Goal: Task Accomplishment & Management: Manage account settings

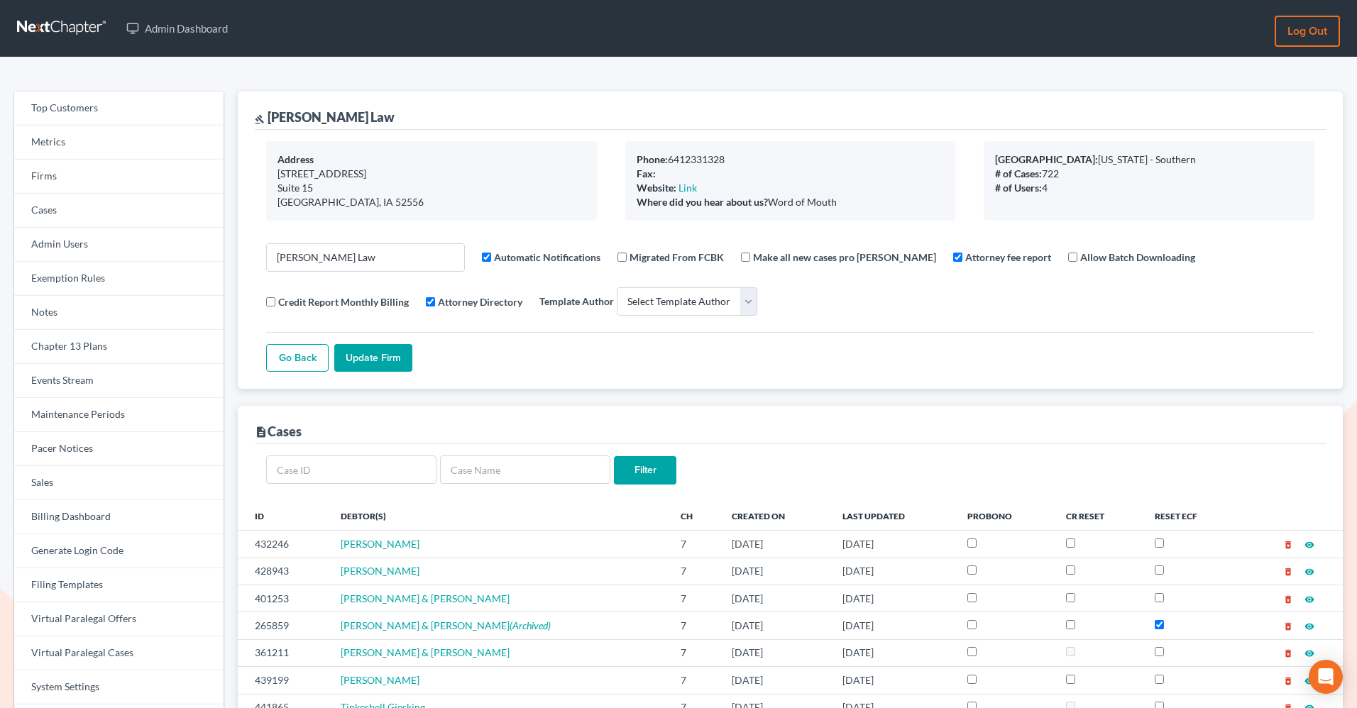
select select
click at [57, 189] on link "Firms" at bounding box center [118, 177] width 209 height 34
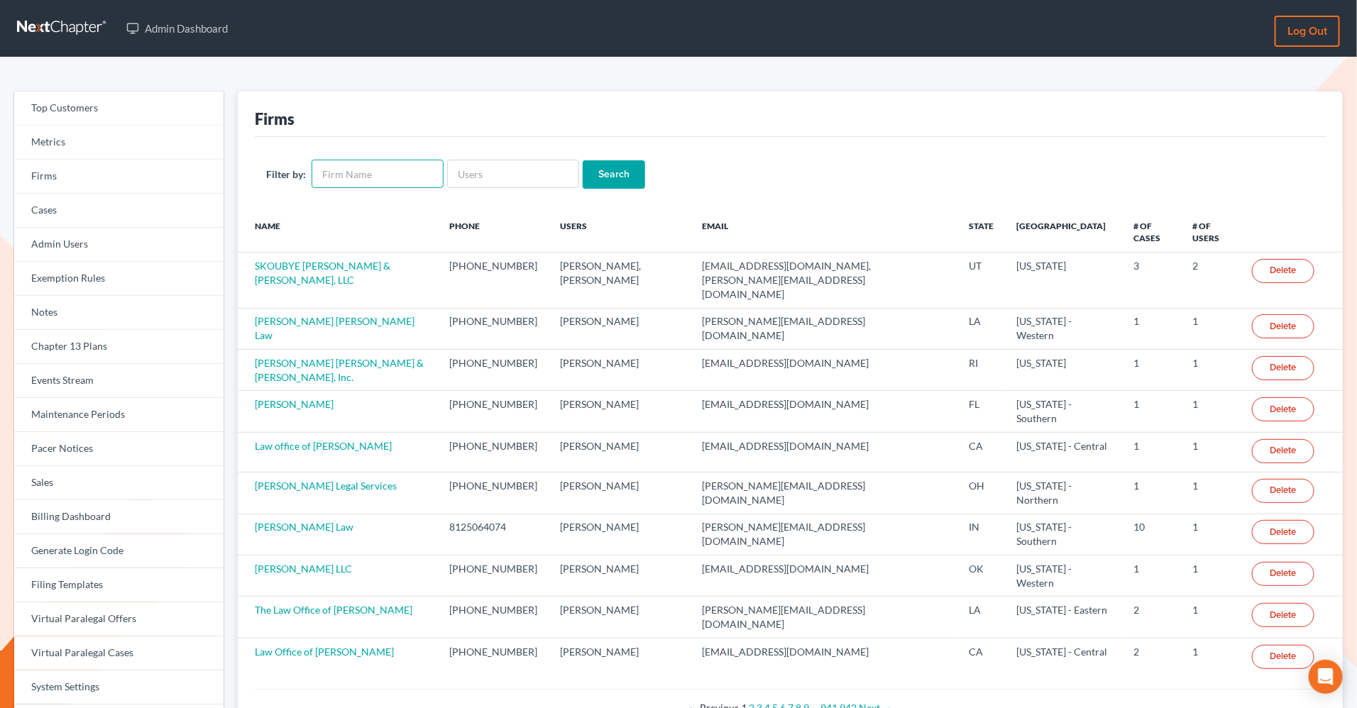
click at [366, 181] on input "text" at bounding box center [378, 174] width 132 height 28
type input "whit"
click at [583, 160] on input "Search" at bounding box center [614, 174] width 62 height 28
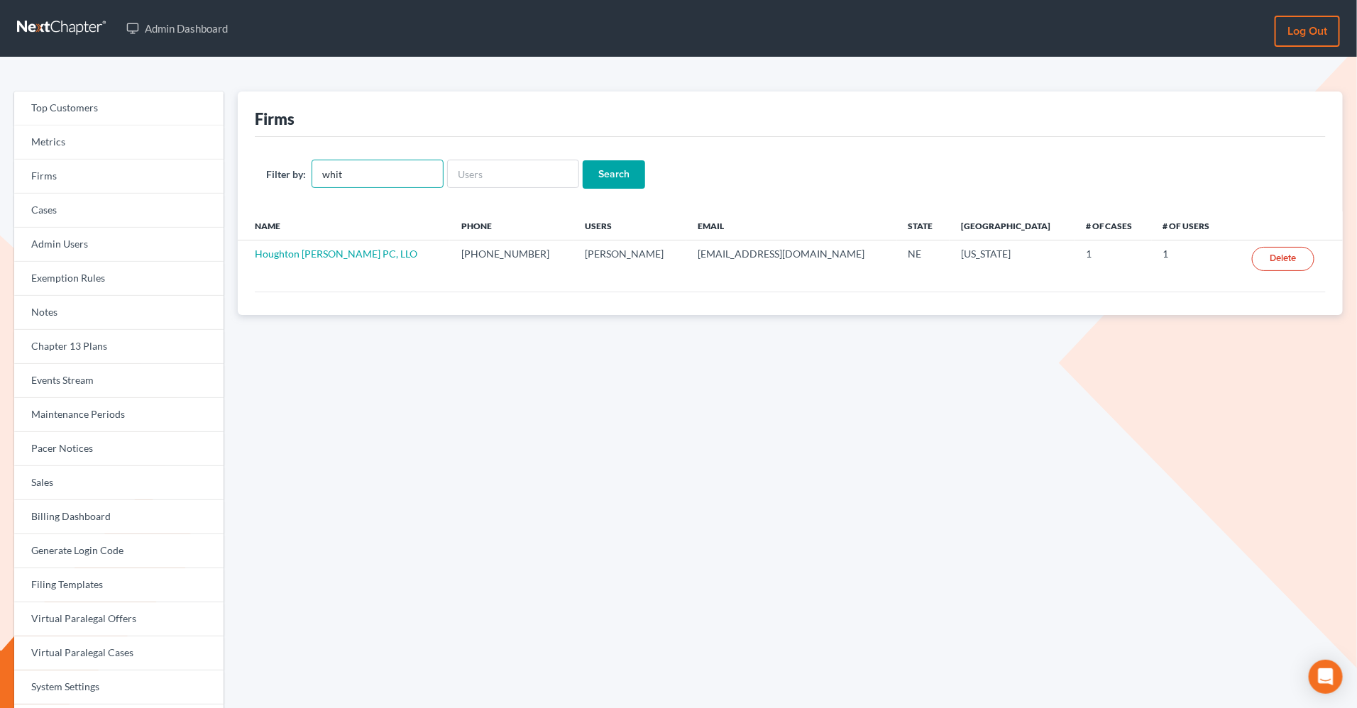
click at [385, 167] on input "whit" at bounding box center [378, 174] width 132 height 28
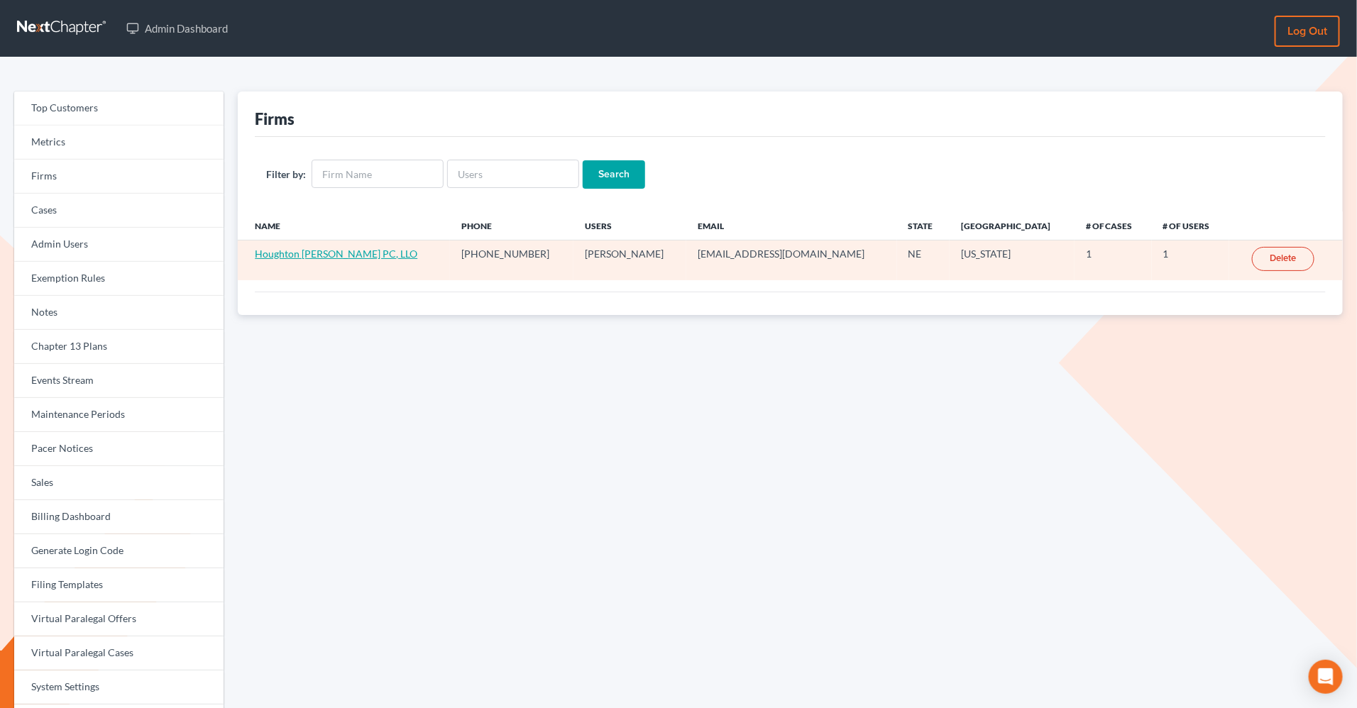
click at [322, 256] on link "Houghton Bradford Whitted PC, LLO" at bounding box center [336, 254] width 163 height 12
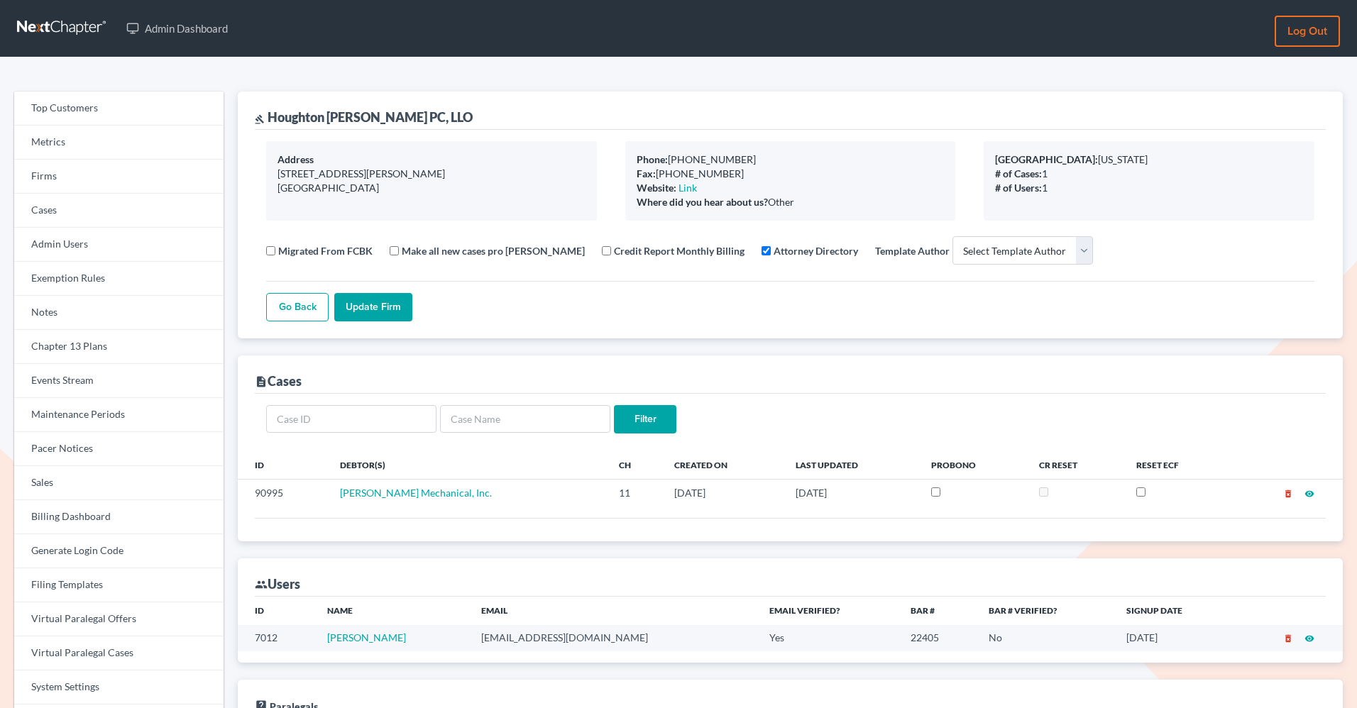
select select
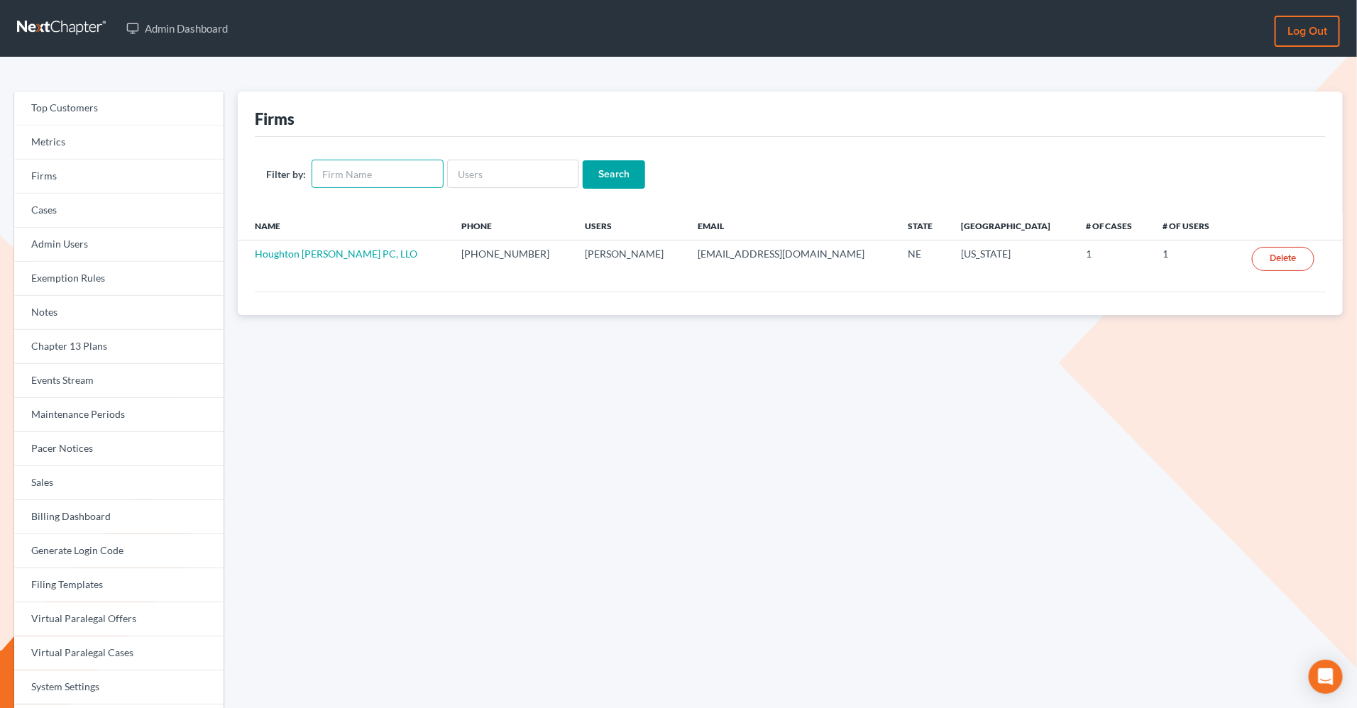
click at [349, 182] on input "text" at bounding box center [378, 174] width 132 height 28
click at [345, 176] on input "text" at bounding box center [378, 174] width 132 height 28
type input "stephen witt"
click at [583, 160] on input "Search" at bounding box center [614, 174] width 62 height 28
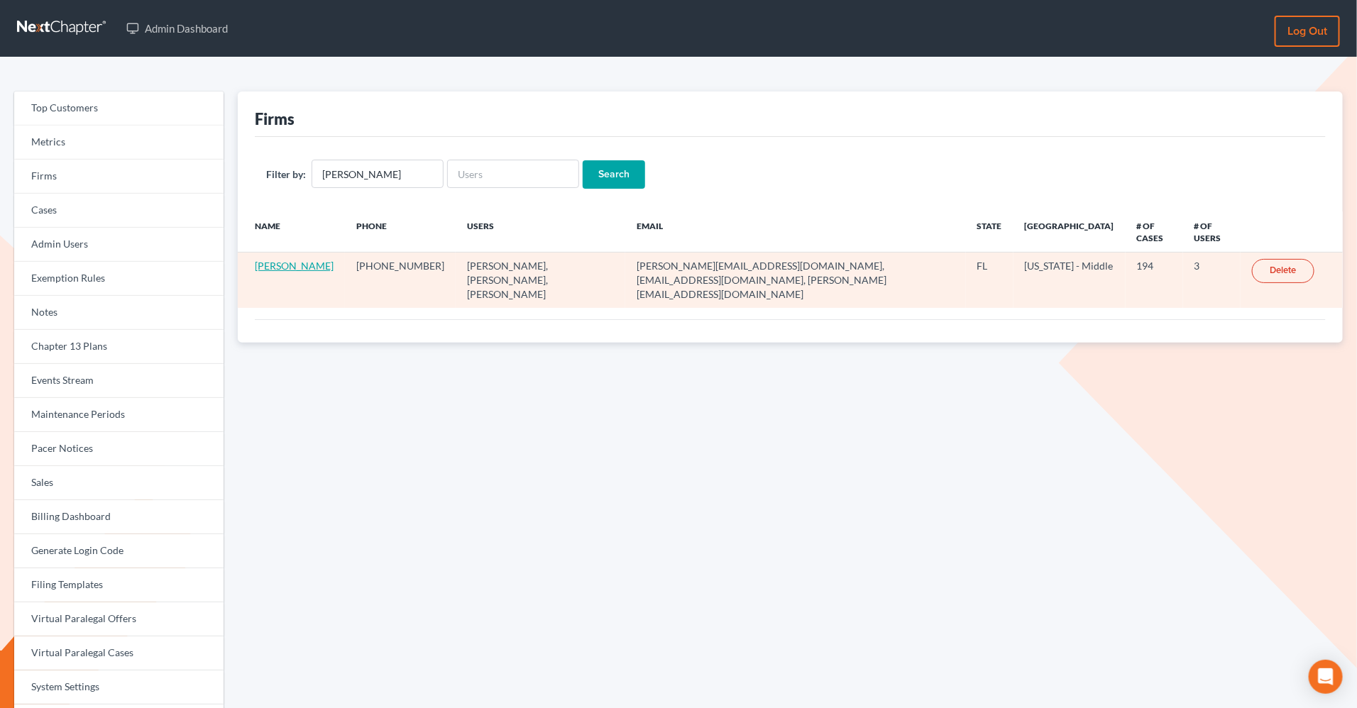
click at [282, 269] on link "[PERSON_NAME]" at bounding box center [294, 266] width 79 height 12
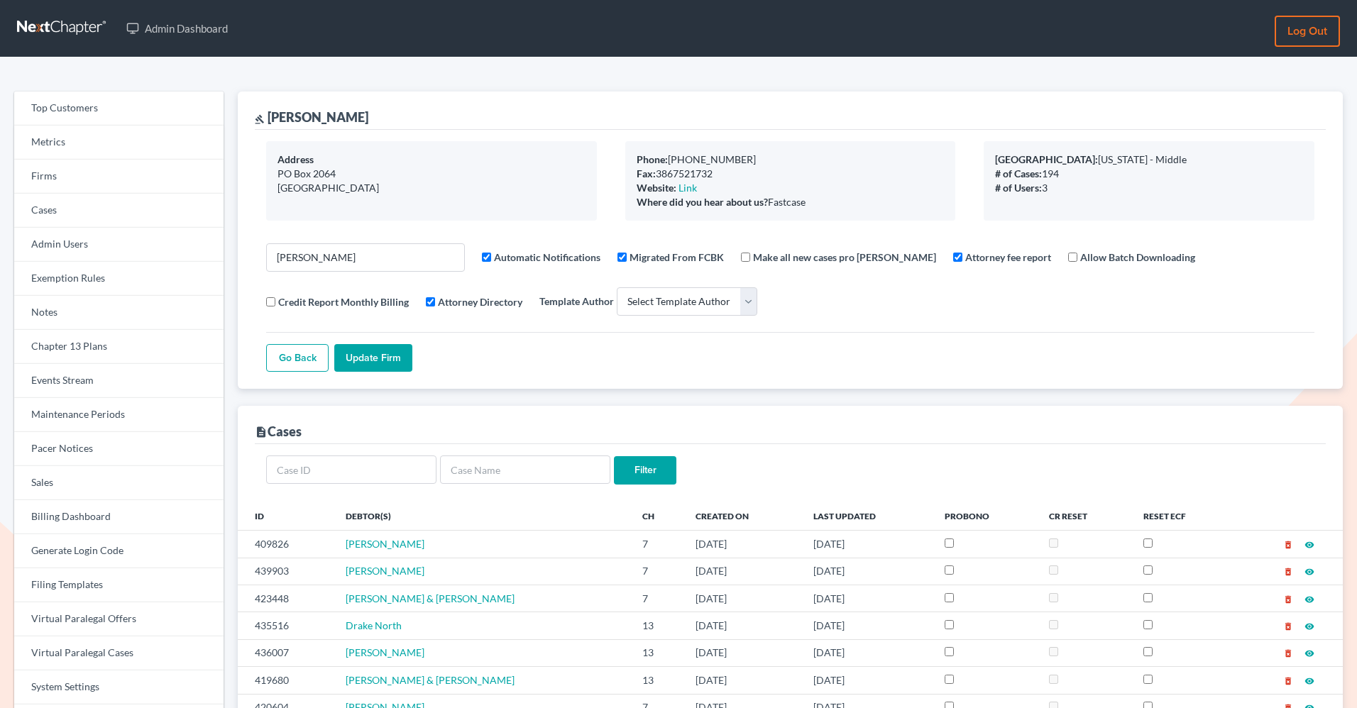
select select
click at [94, 177] on link "Firms" at bounding box center [118, 177] width 209 height 34
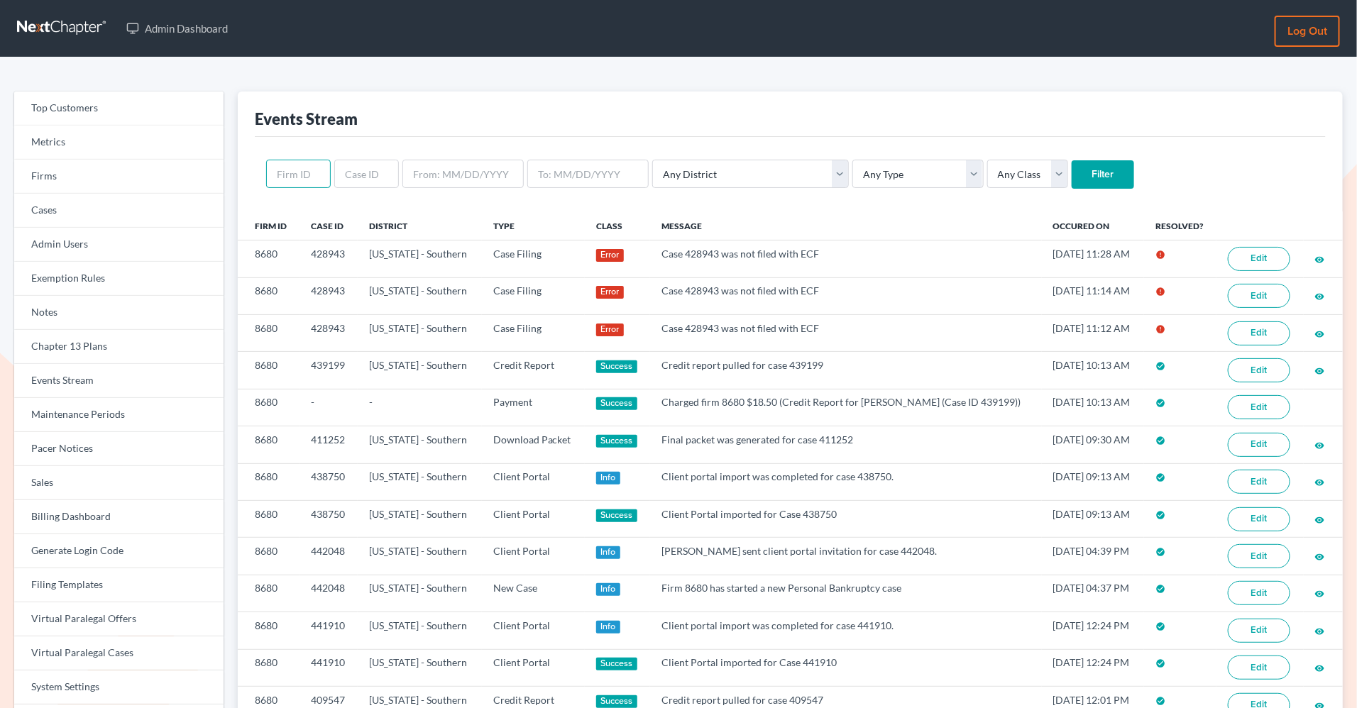
click at [299, 184] on input "text" at bounding box center [298, 174] width 65 height 28
paste input "4994"
type input "4994"
click at [1072, 160] on input "Filter" at bounding box center [1103, 174] width 62 height 28
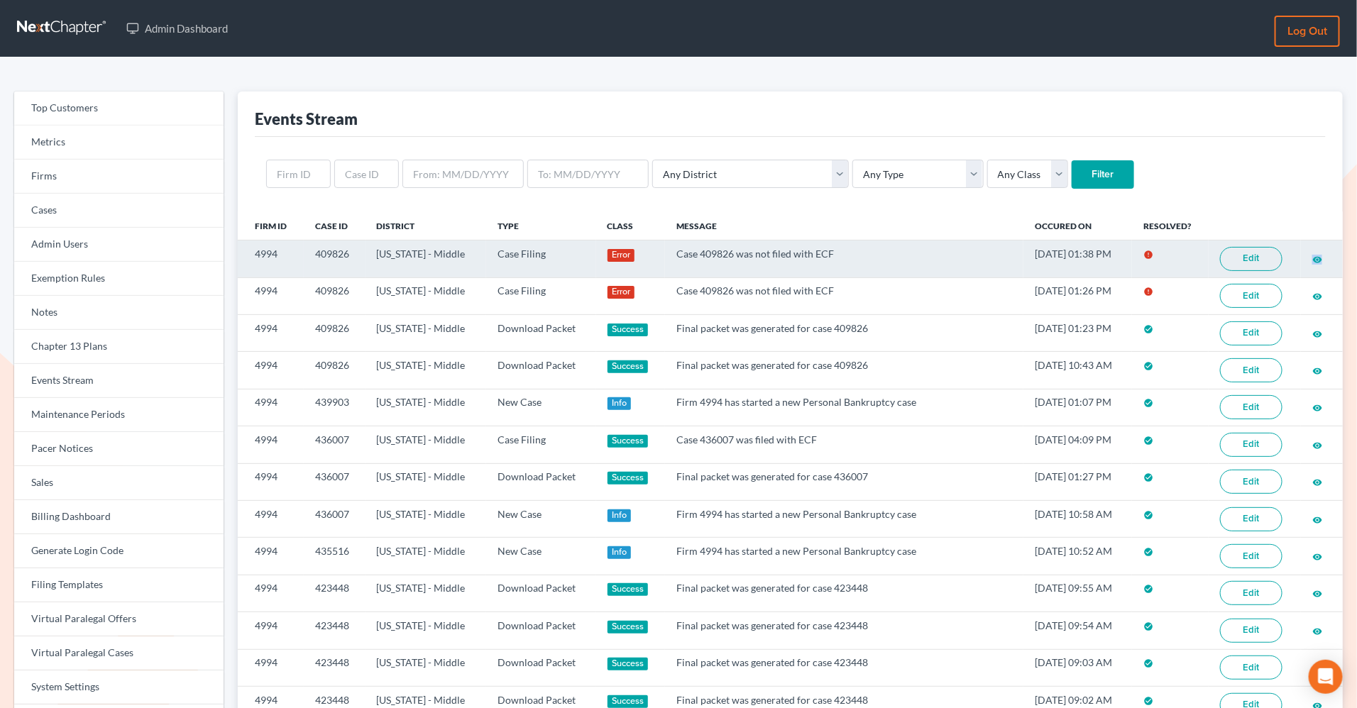
click at [1238, 258] on link "Edit" at bounding box center [1251, 259] width 62 height 24
click at [1258, 264] on link "Edit" at bounding box center [1251, 259] width 62 height 24
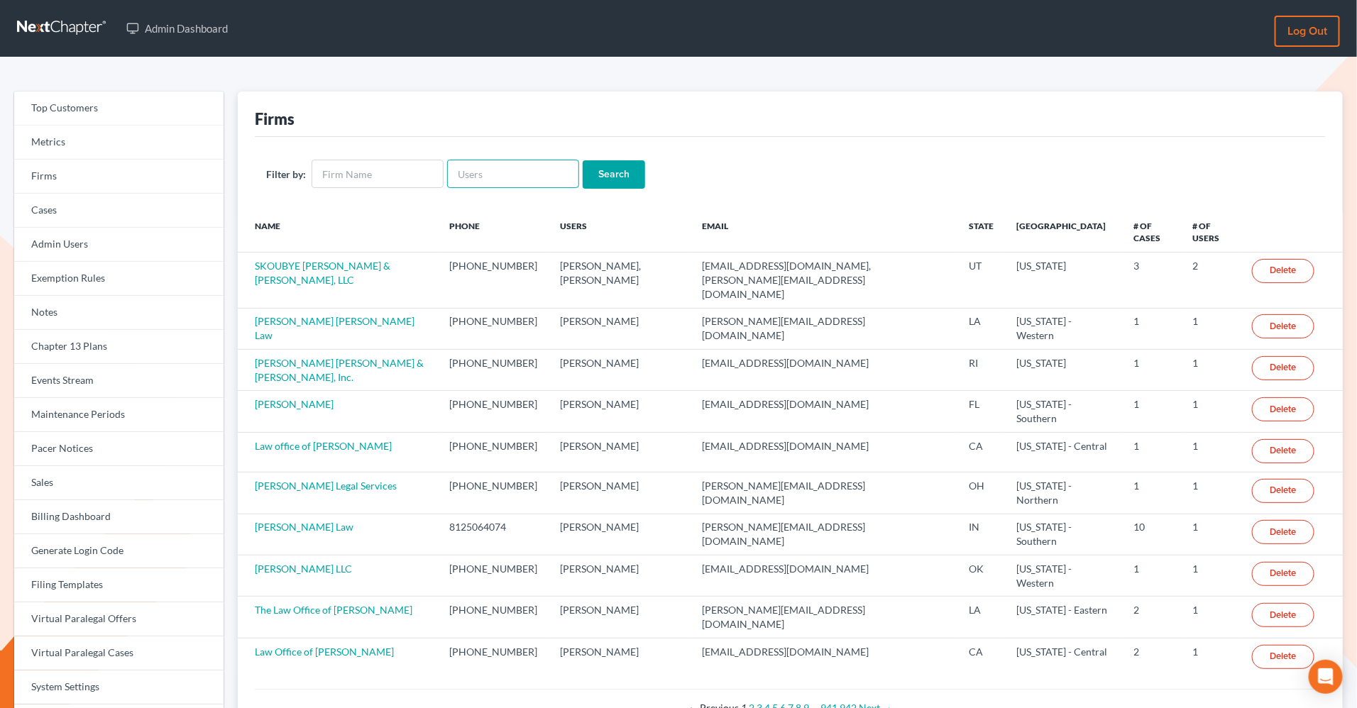
click at [489, 177] on input "text" at bounding box center [513, 174] width 132 height 28
paste input "manilyngracegarcia@gmail.com"
type input "manilyngracegarcia@gmail.com"
click at [583, 160] on input "Search" at bounding box center [614, 174] width 62 height 28
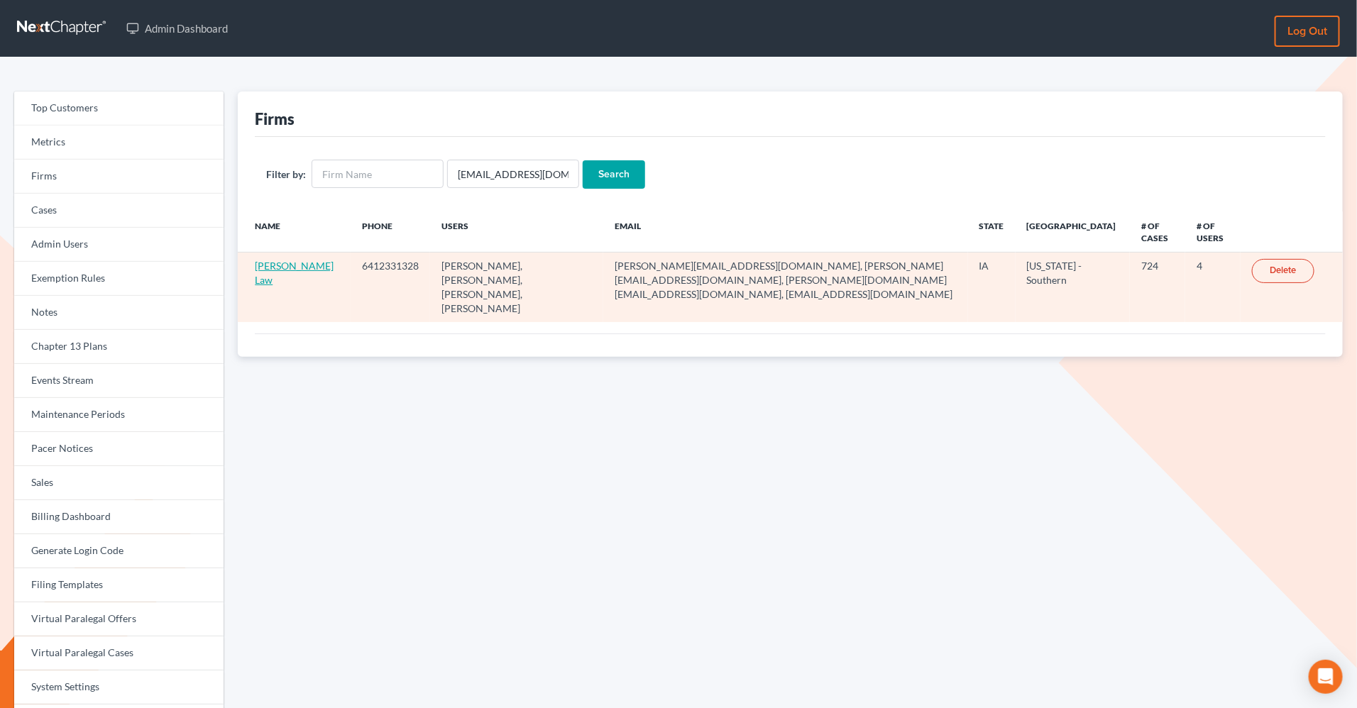
click at [273, 266] on link "[PERSON_NAME] Law" at bounding box center [294, 273] width 79 height 26
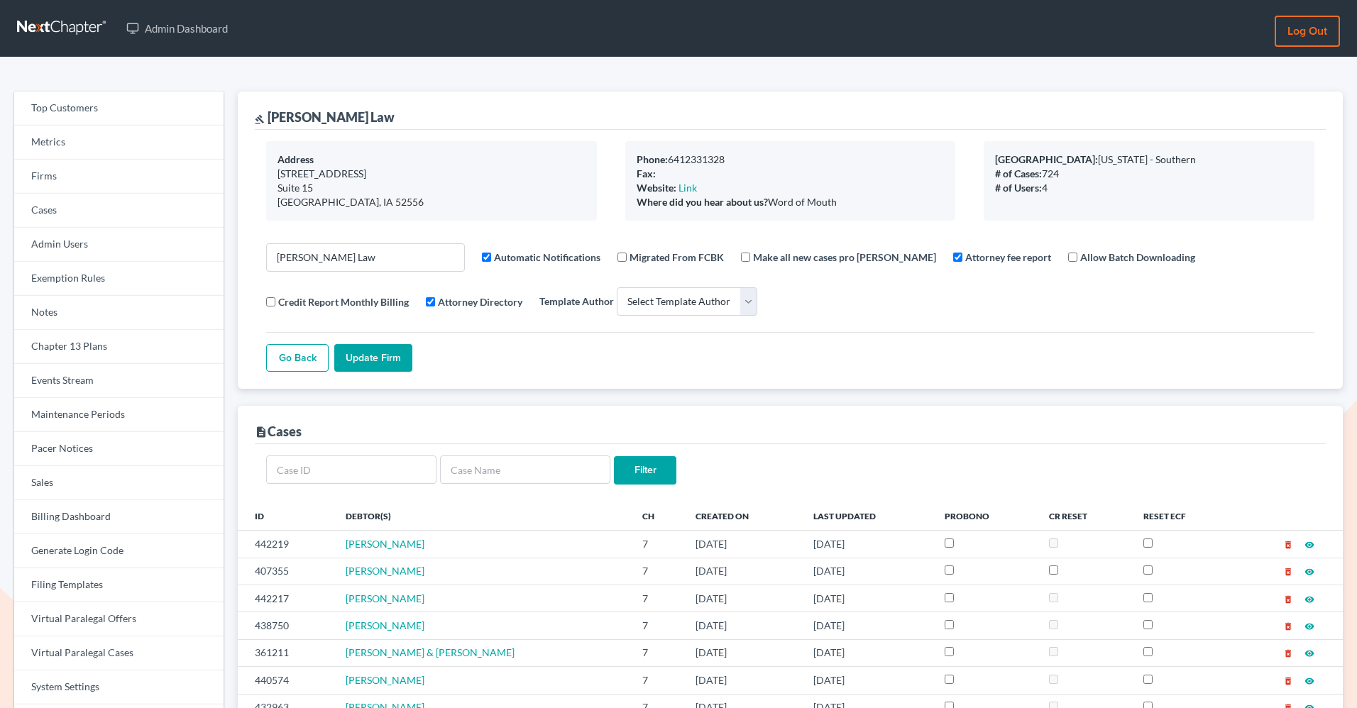
select select
click at [90, 169] on link "Firms" at bounding box center [118, 177] width 209 height 34
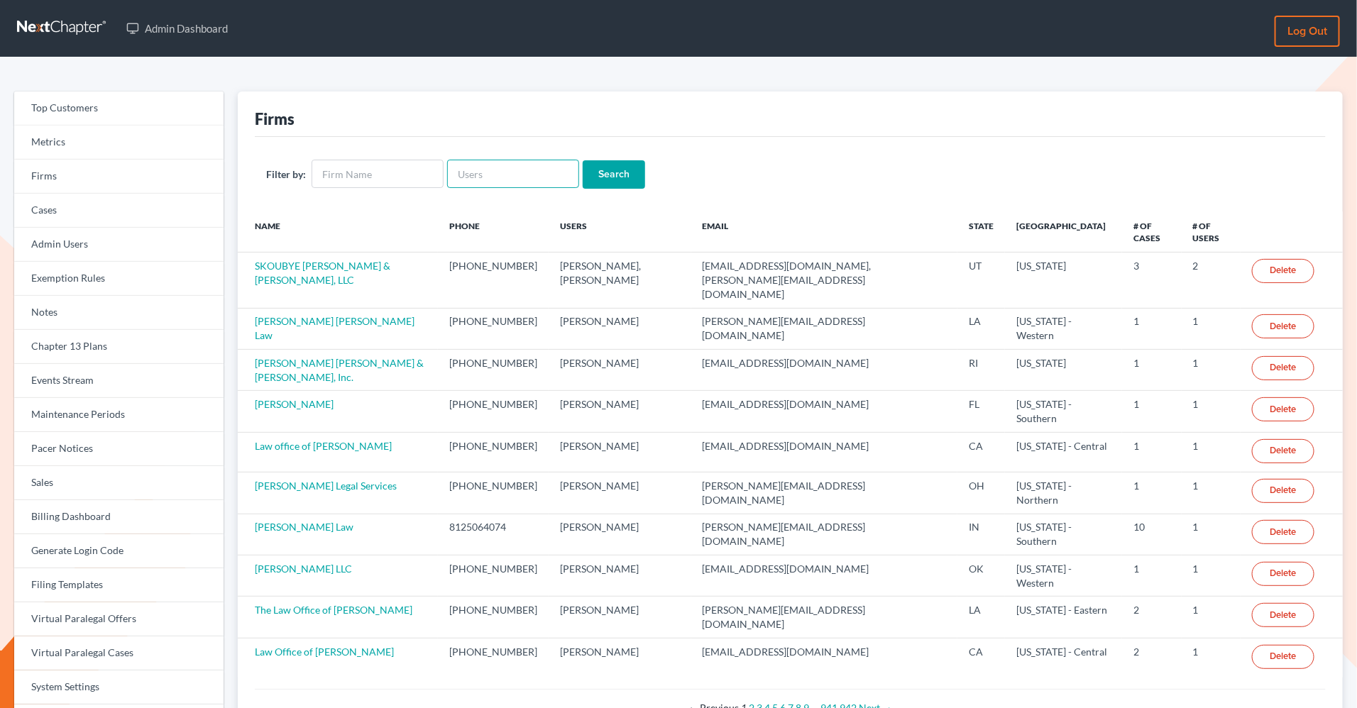
click at [477, 170] on input "text" at bounding box center [513, 174] width 132 height 28
paste input "[PERSON_NAME][EMAIL_ADDRESS][DOMAIN_NAME]"
type input "[PERSON_NAME][EMAIL_ADDRESS][DOMAIN_NAME]"
click at [583, 160] on input "Search" at bounding box center [614, 174] width 62 height 28
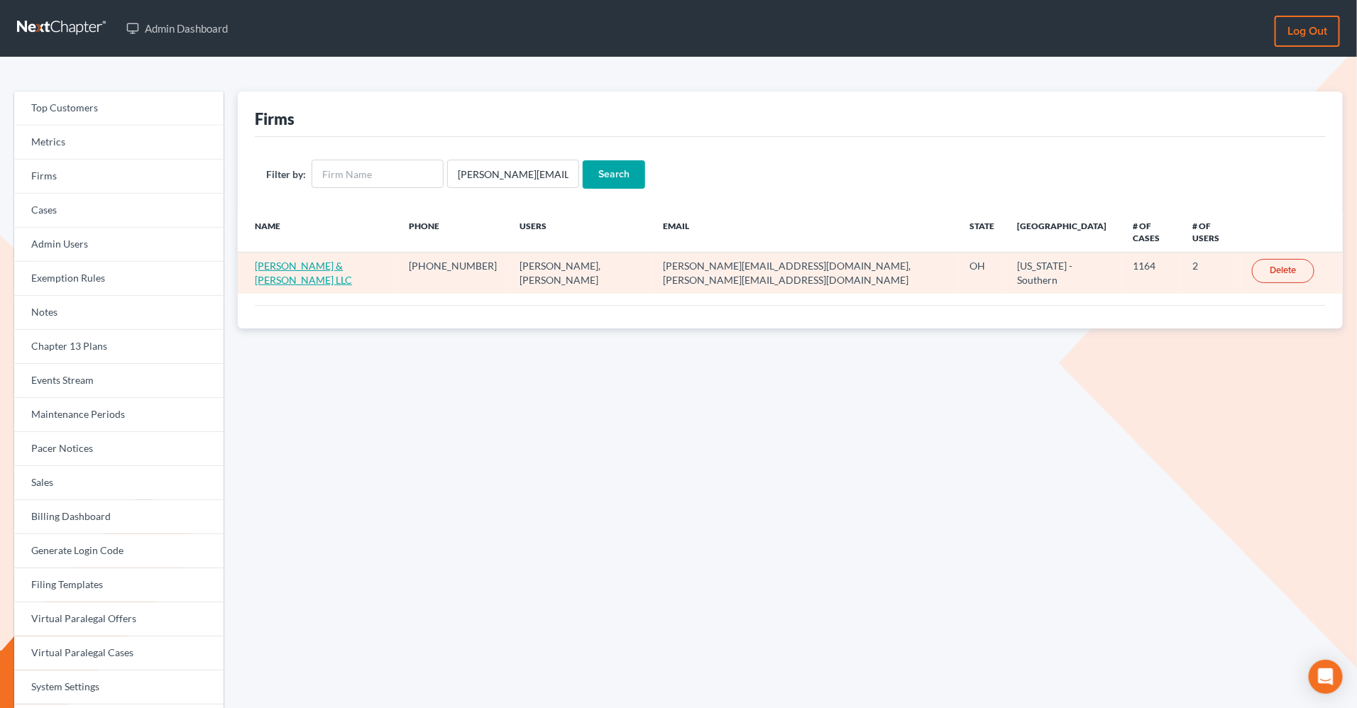
click at [352, 260] on link "[PERSON_NAME] & [PERSON_NAME] LLC" at bounding box center [303, 273] width 97 height 26
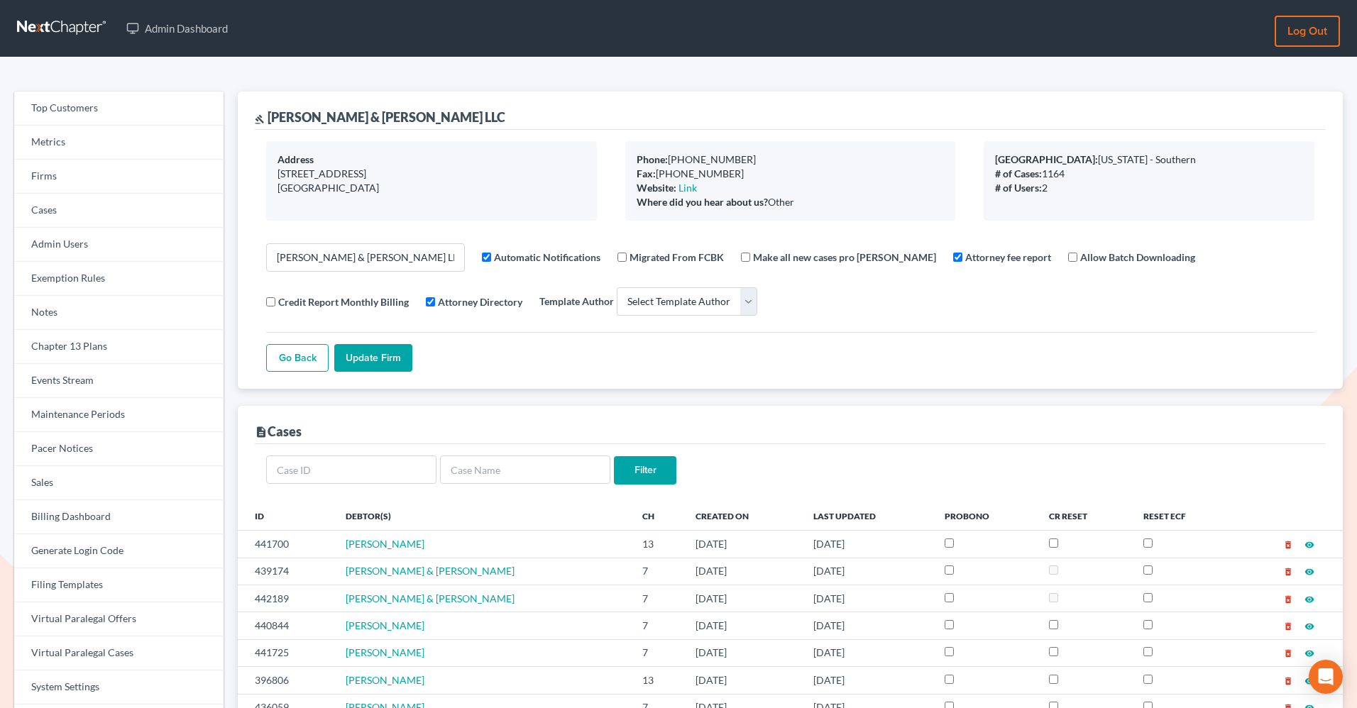
select select
click at [111, 187] on link "Firms" at bounding box center [118, 177] width 209 height 34
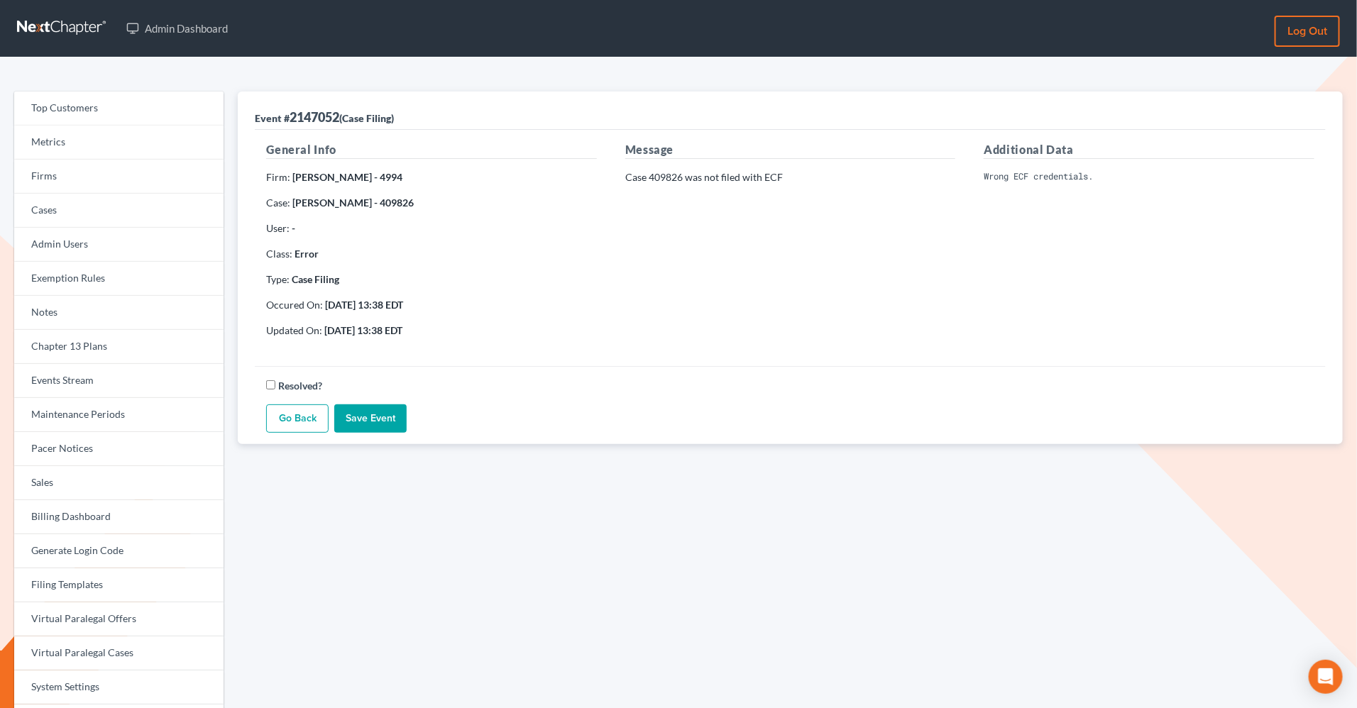
click at [301, 419] on link "Go Back" at bounding box center [297, 418] width 62 height 28
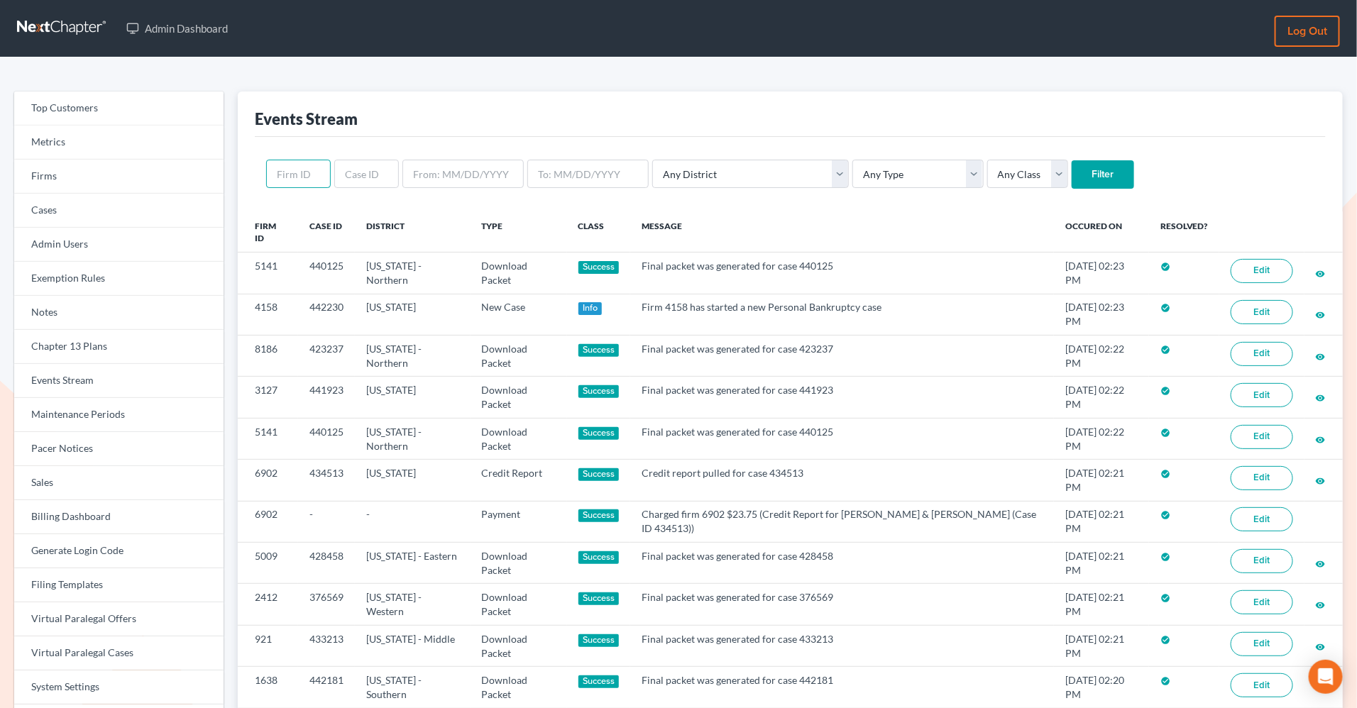
paste input "11877"
click at [312, 175] on input "11877" at bounding box center [298, 174] width 65 height 28
type input "11877"
click at [1072, 160] on input "Filter" at bounding box center [1103, 174] width 62 height 28
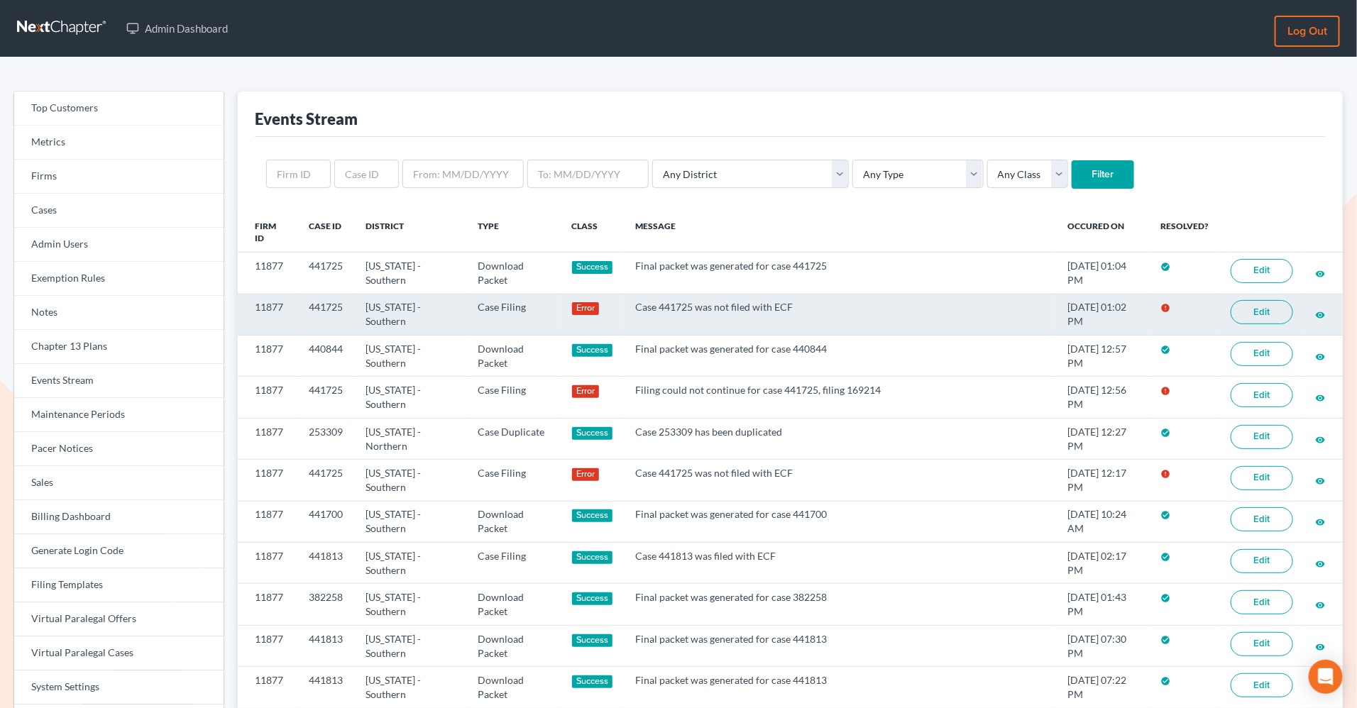
click at [1247, 317] on link "Edit" at bounding box center [1262, 312] width 62 height 24
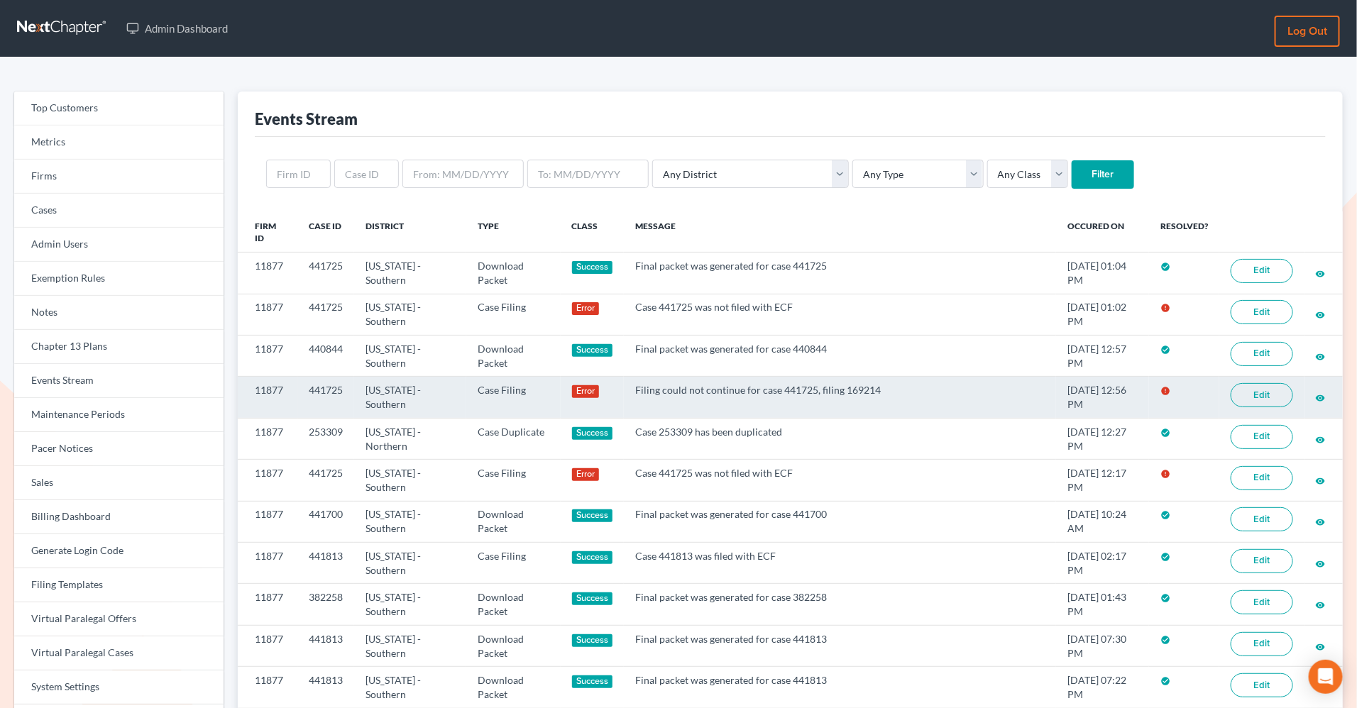
click at [1268, 402] on link "Edit" at bounding box center [1262, 395] width 62 height 24
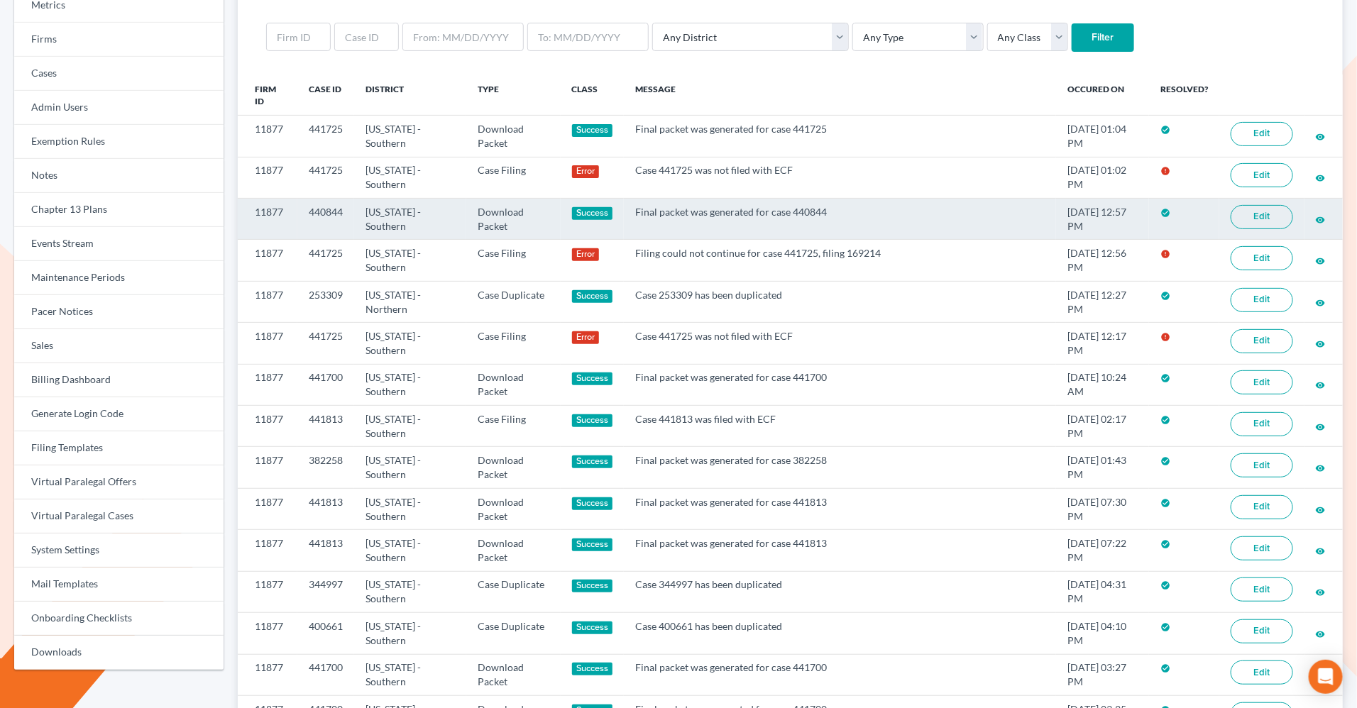
scroll to position [139, 0]
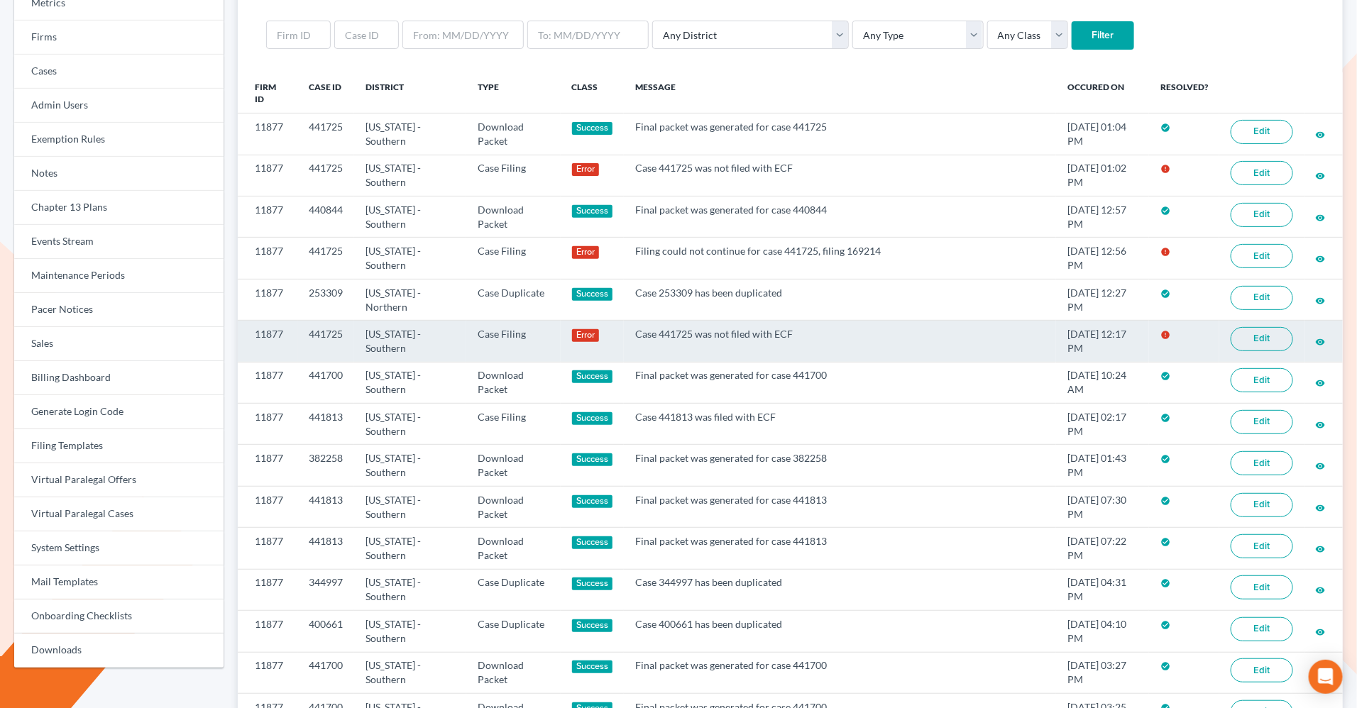
click at [1253, 346] on link "Edit" at bounding box center [1262, 339] width 62 height 24
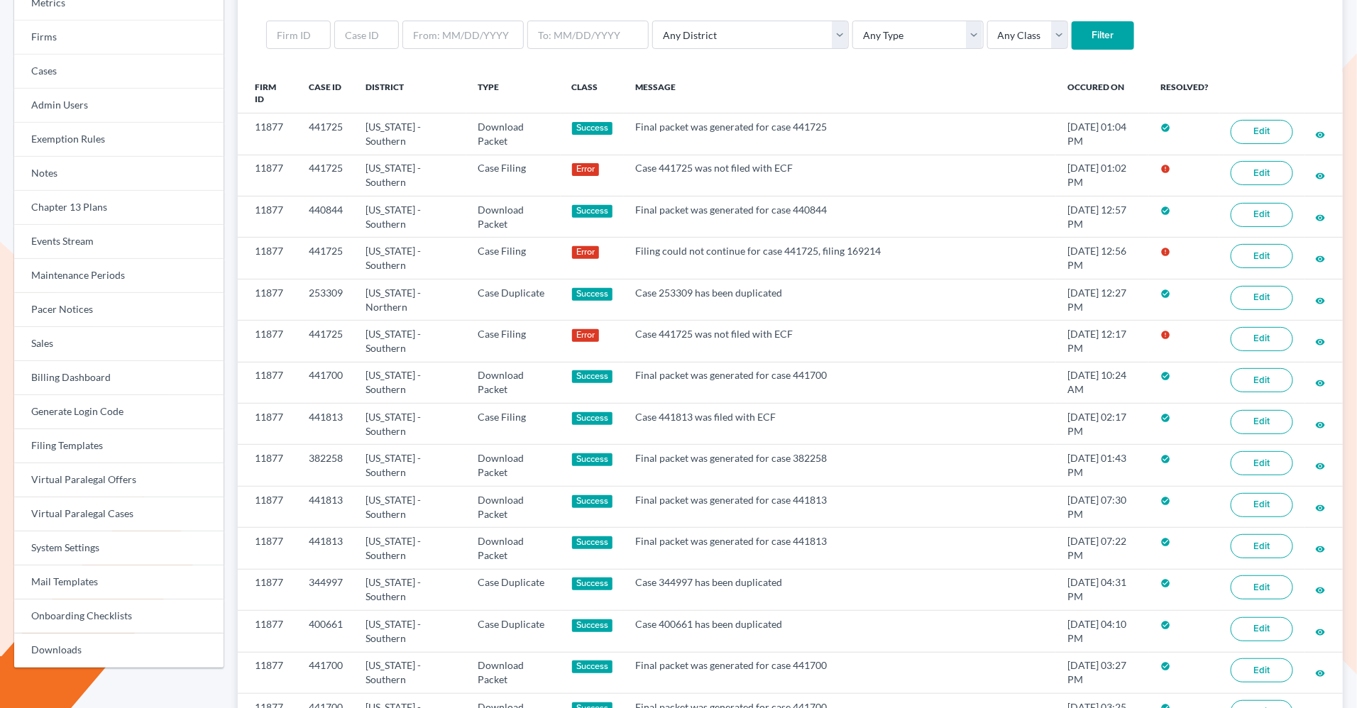
scroll to position [139, 0]
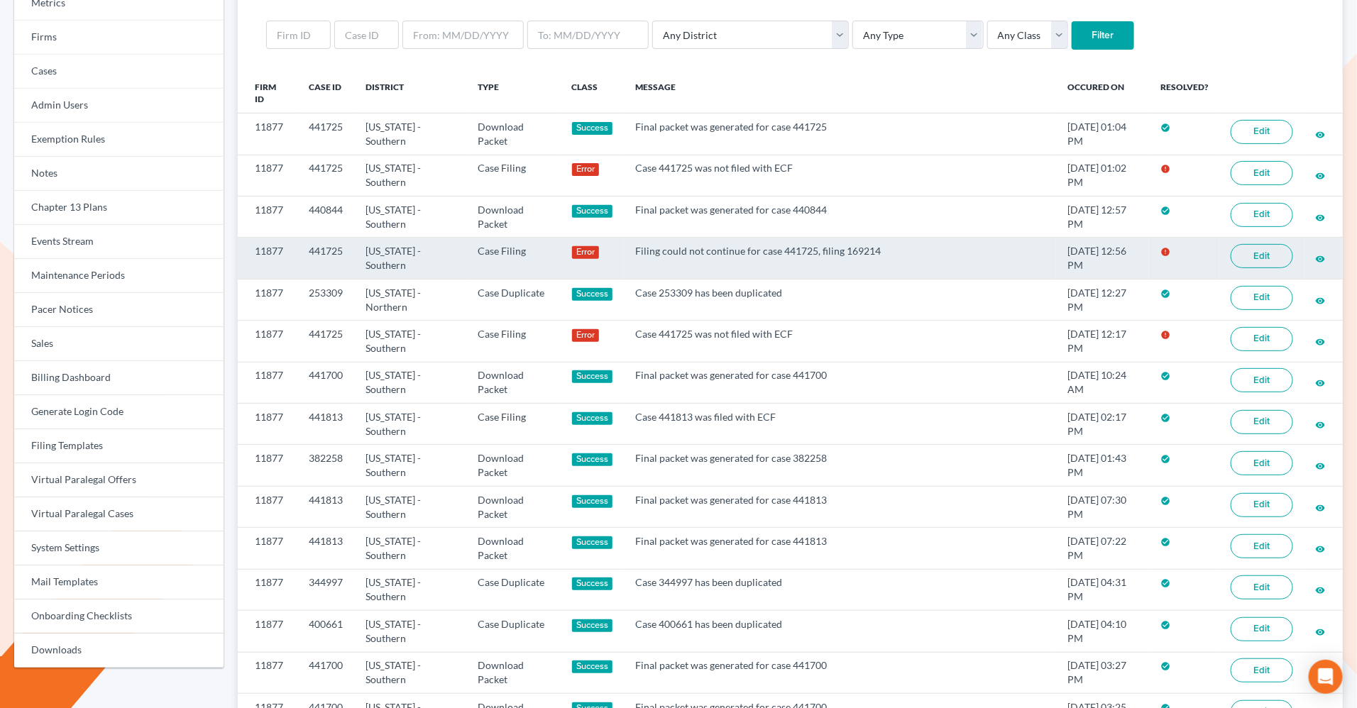
click at [1270, 255] on link "Edit" at bounding box center [1262, 256] width 62 height 24
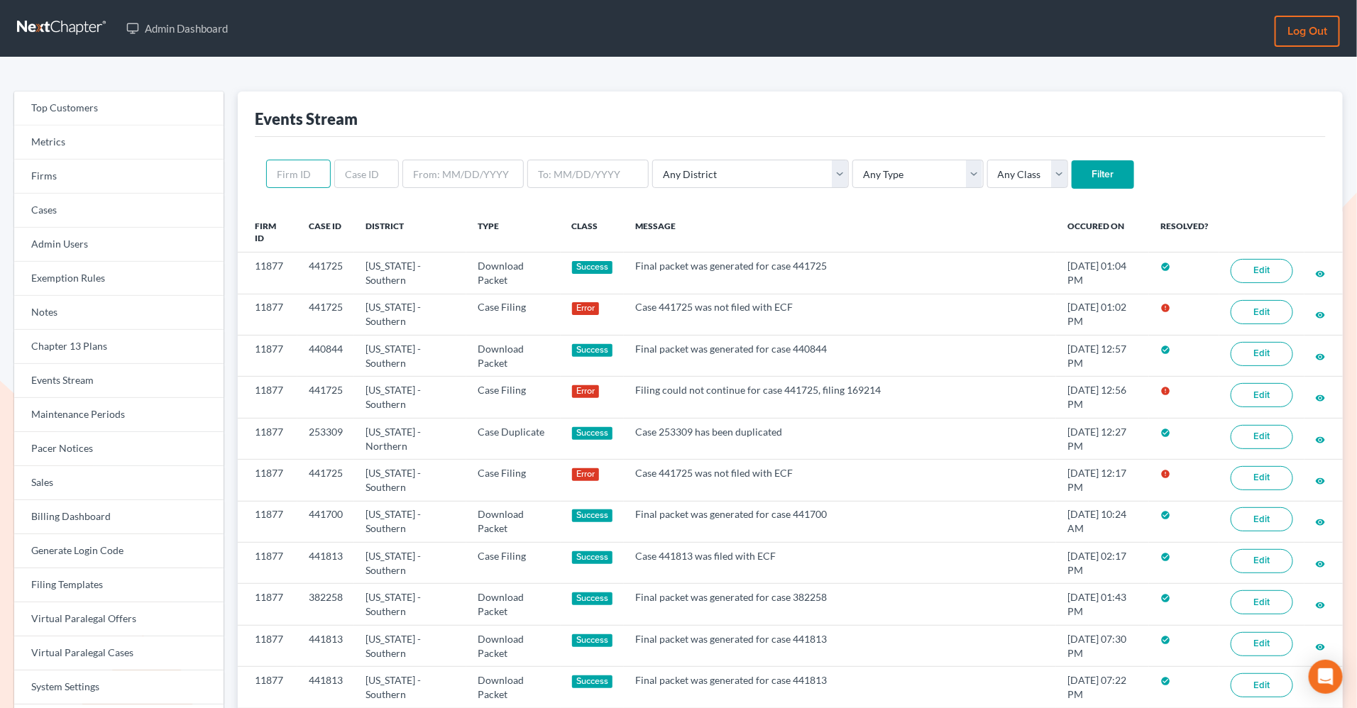
click at [301, 183] on input "text" at bounding box center [298, 174] width 65 height 28
paste input "4994"
type input "4994"
click at [1072, 160] on input "Filter" at bounding box center [1103, 174] width 62 height 28
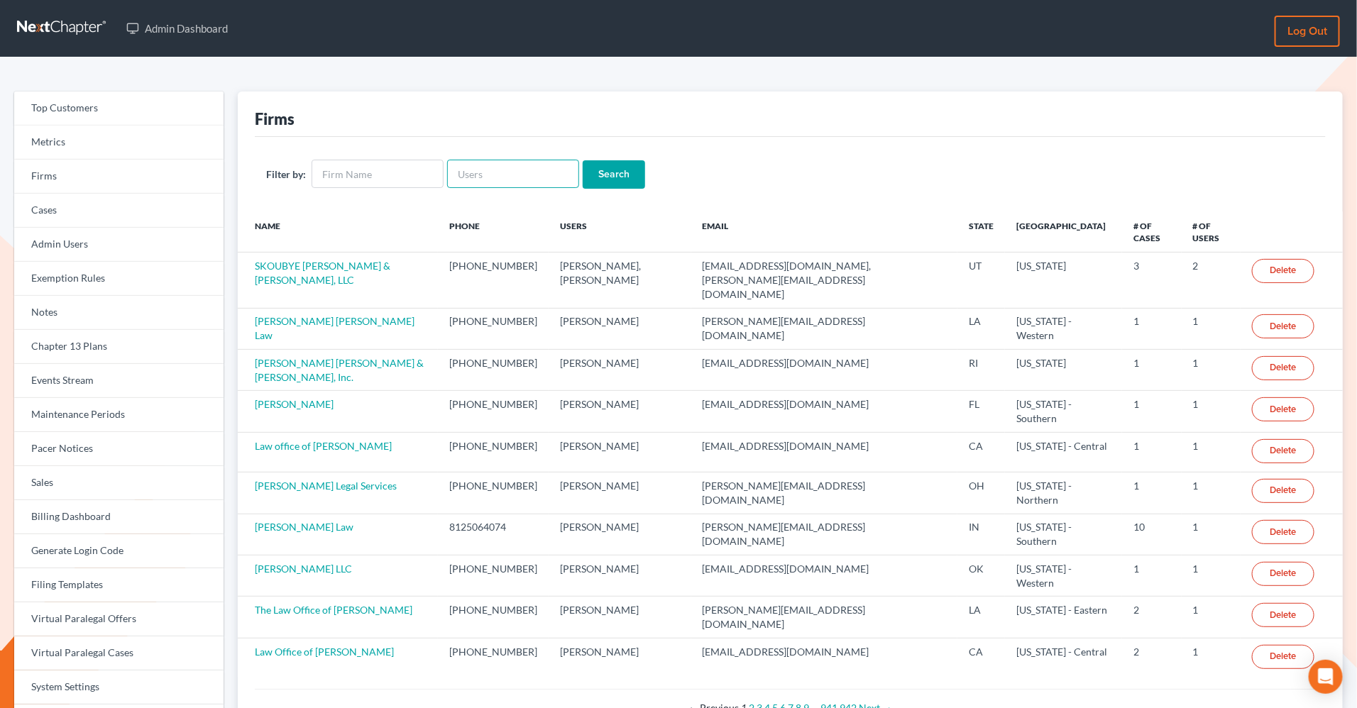
click at [514, 182] on input "text" at bounding box center [513, 174] width 132 height 28
paste input "stephen@attorneywitt.com"
type input "stephen@attorneywitt.com"
click at [583, 160] on input "Search" at bounding box center [614, 174] width 62 height 28
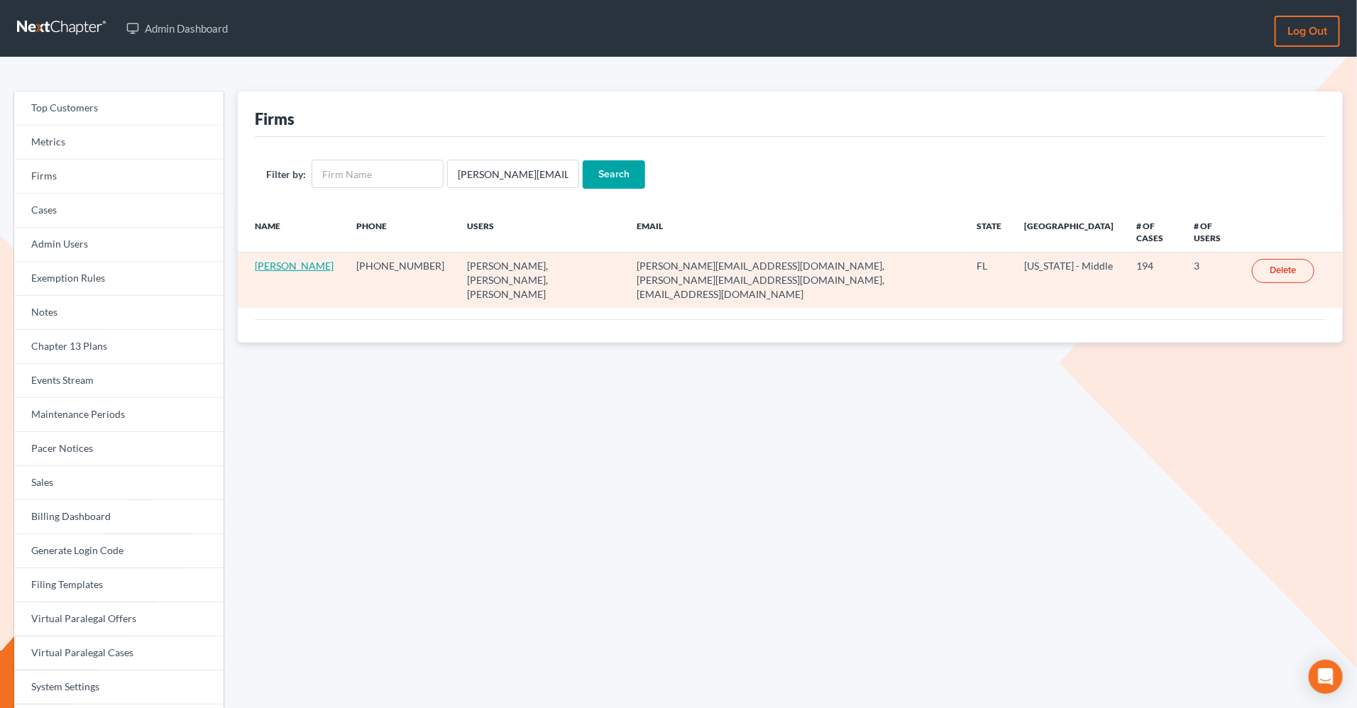
click at [273, 265] on link "[PERSON_NAME]" at bounding box center [294, 266] width 79 height 12
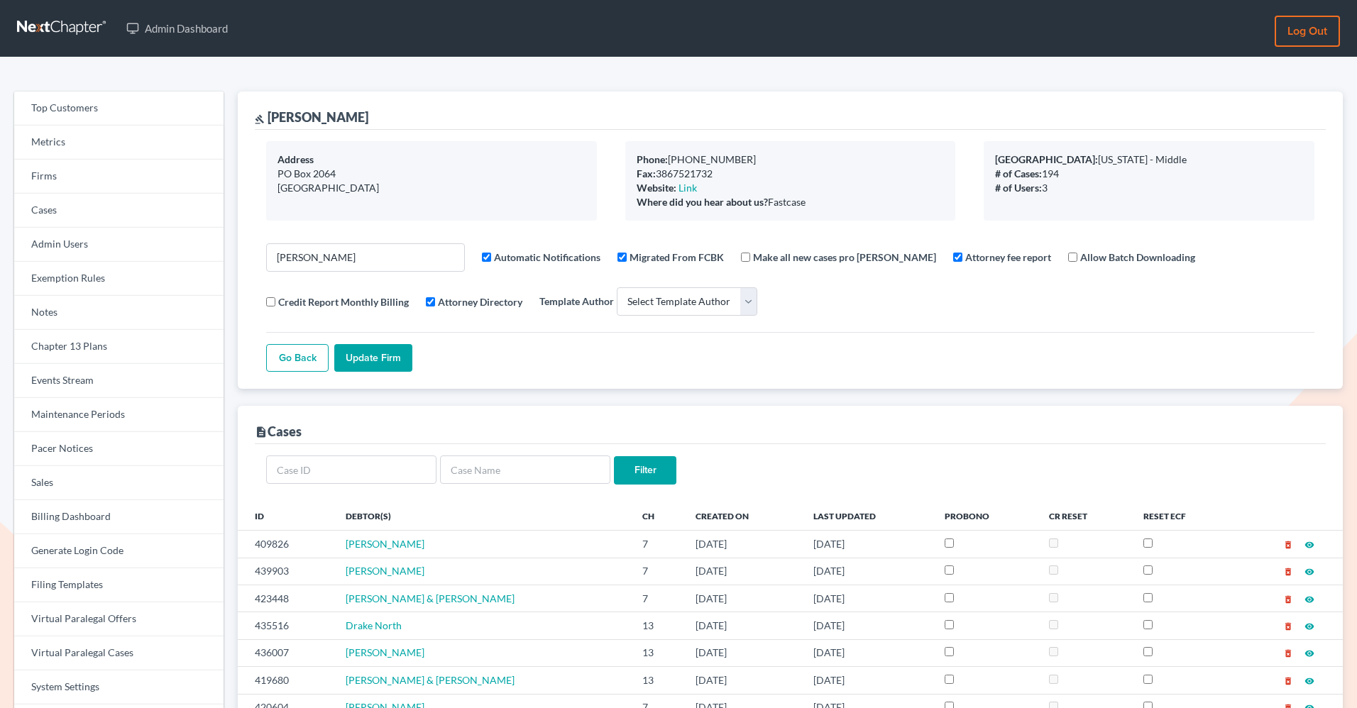
select select
click at [79, 182] on link "Firms" at bounding box center [118, 177] width 209 height 34
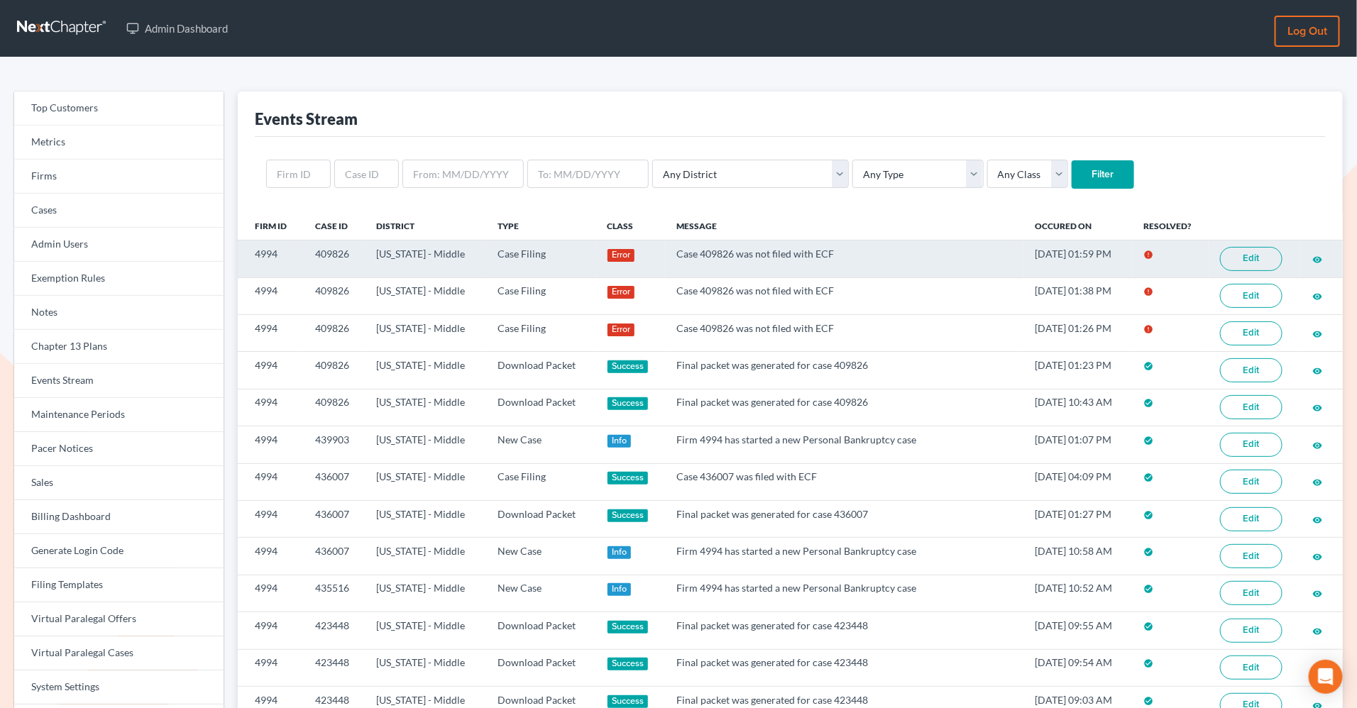
click at [1236, 260] on link "Edit" at bounding box center [1251, 259] width 62 height 24
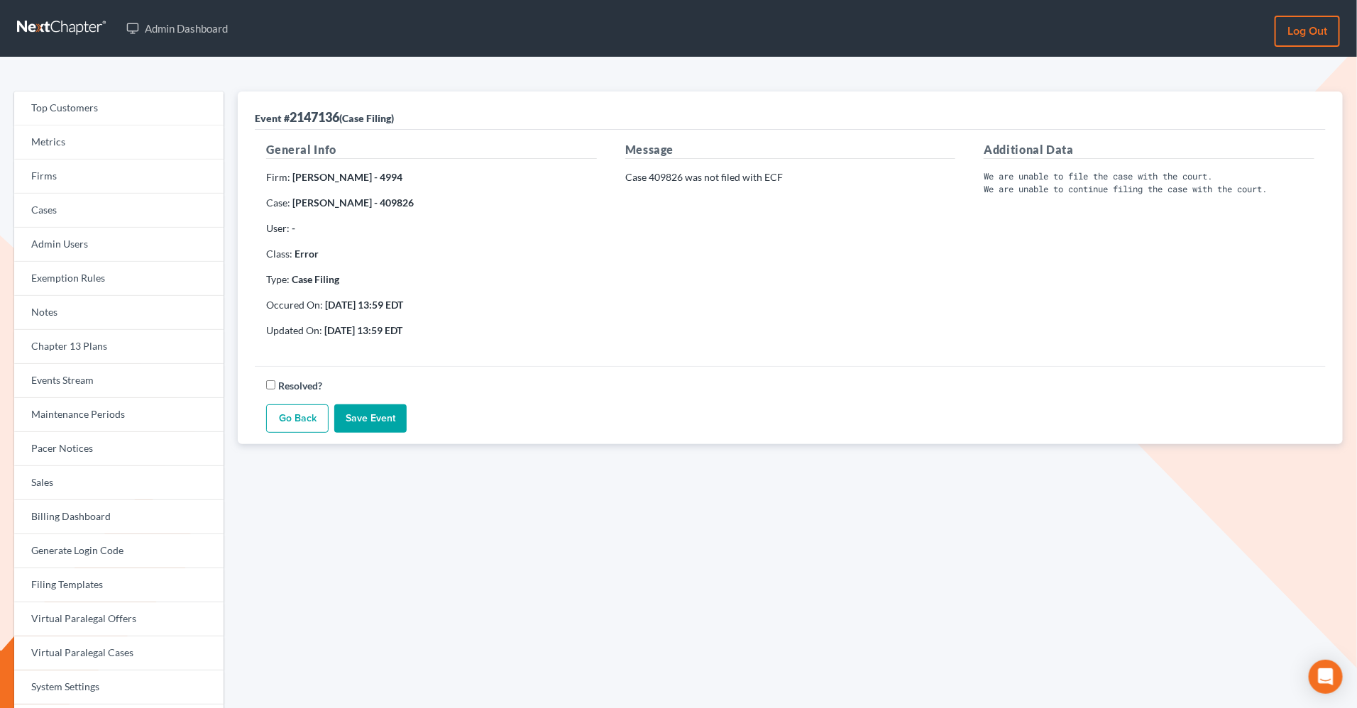
click at [381, 207] on strong "Audy Wallace - 409826" at bounding box center [352, 203] width 121 height 12
copy strong "409826"
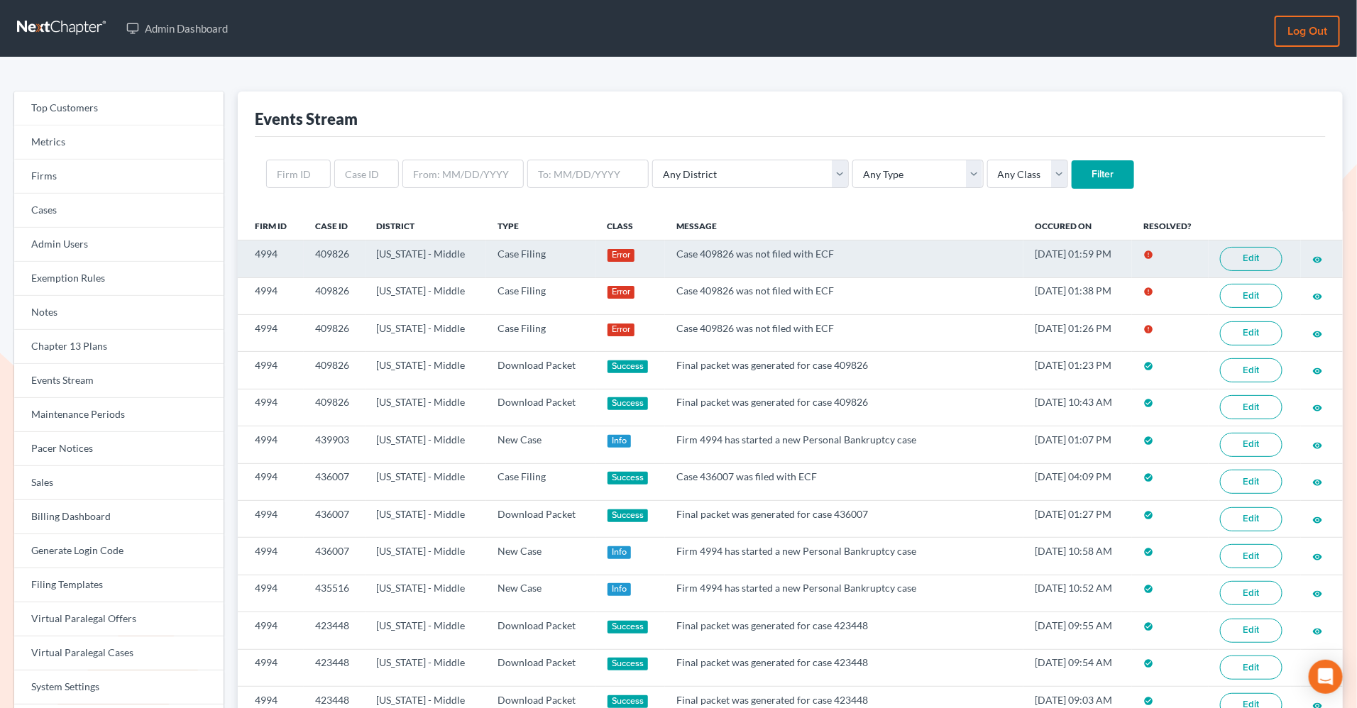
click at [1250, 260] on link "Edit" at bounding box center [1251, 259] width 62 height 24
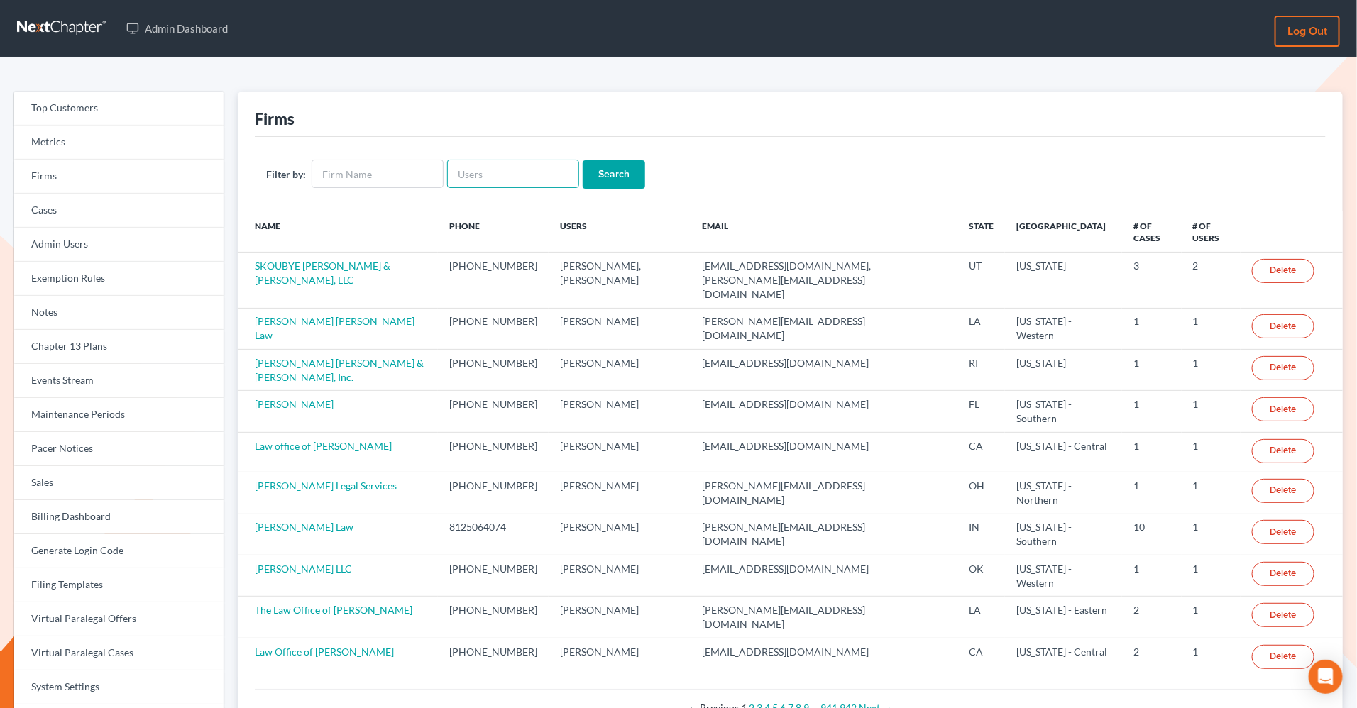
click at [504, 171] on input "text" at bounding box center [513, 174] width 132 height 28
paste input "carlajsingleton@gmail.com"
type input "carlajsingleton@gmail.com"
click at [583, 160] on input "Search" at bounding box center [614, 174] width 62 height 28
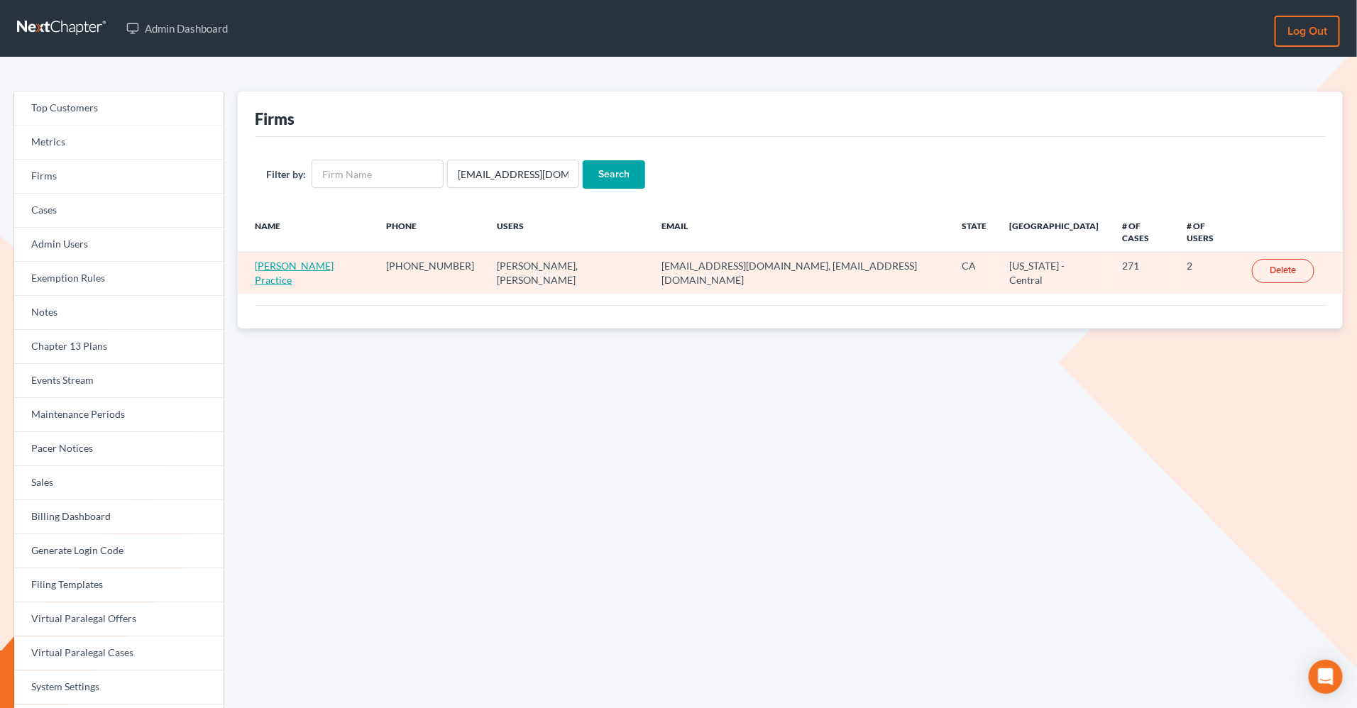
click at [299, 260] on link "[PERSON_NAME] Practice" at bounding box center [294, 273] width 79 height 26
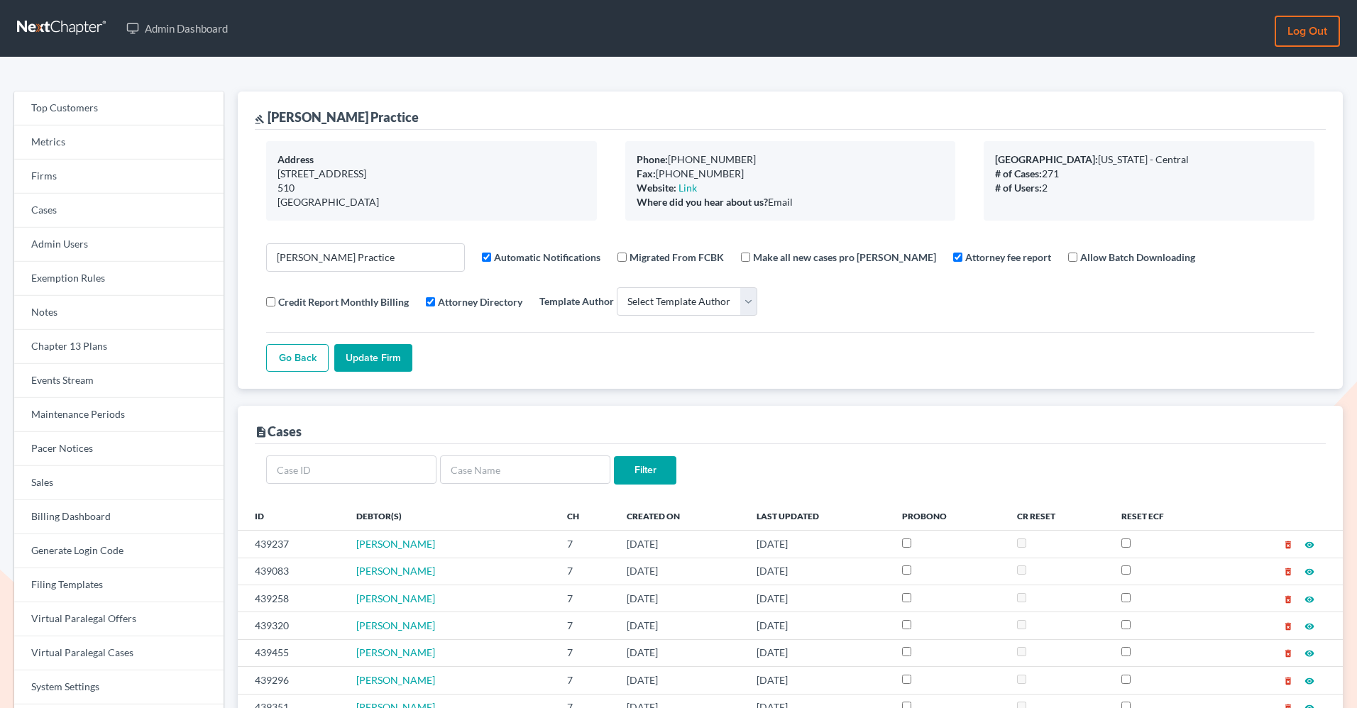
select select
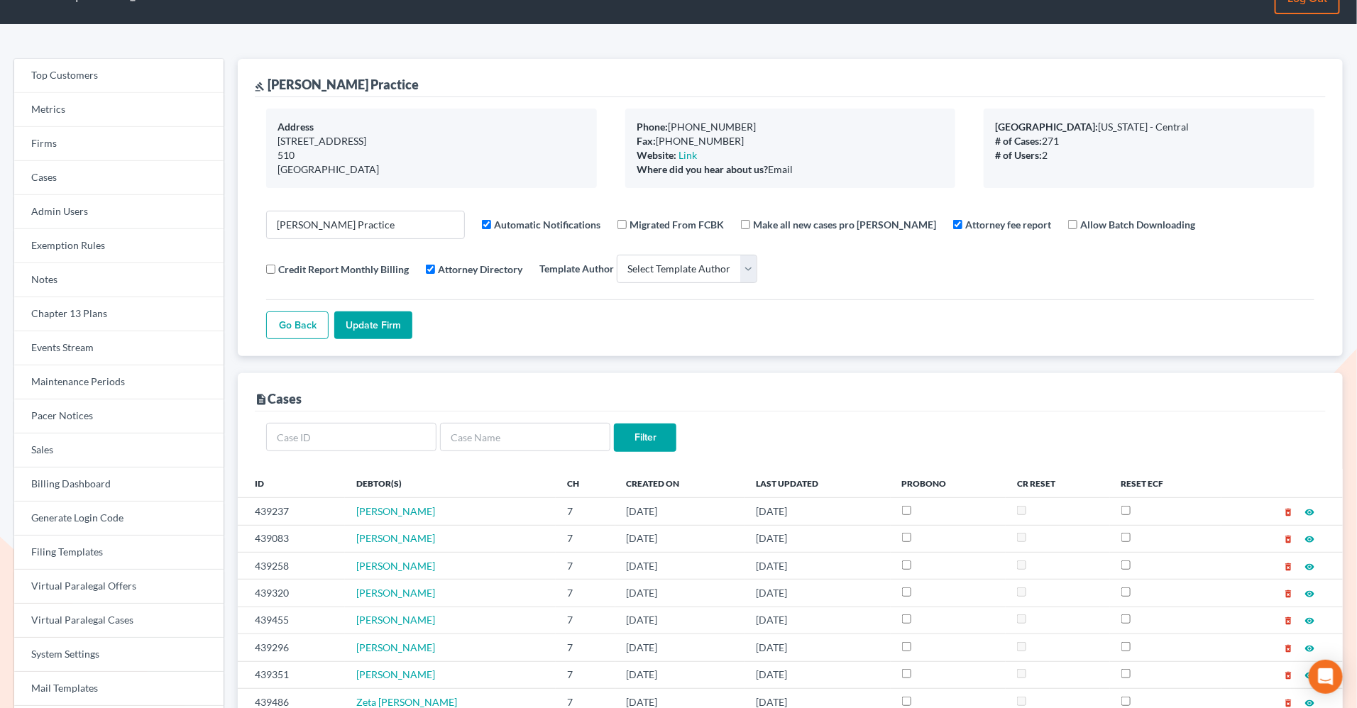
scroll to position [33, 0]
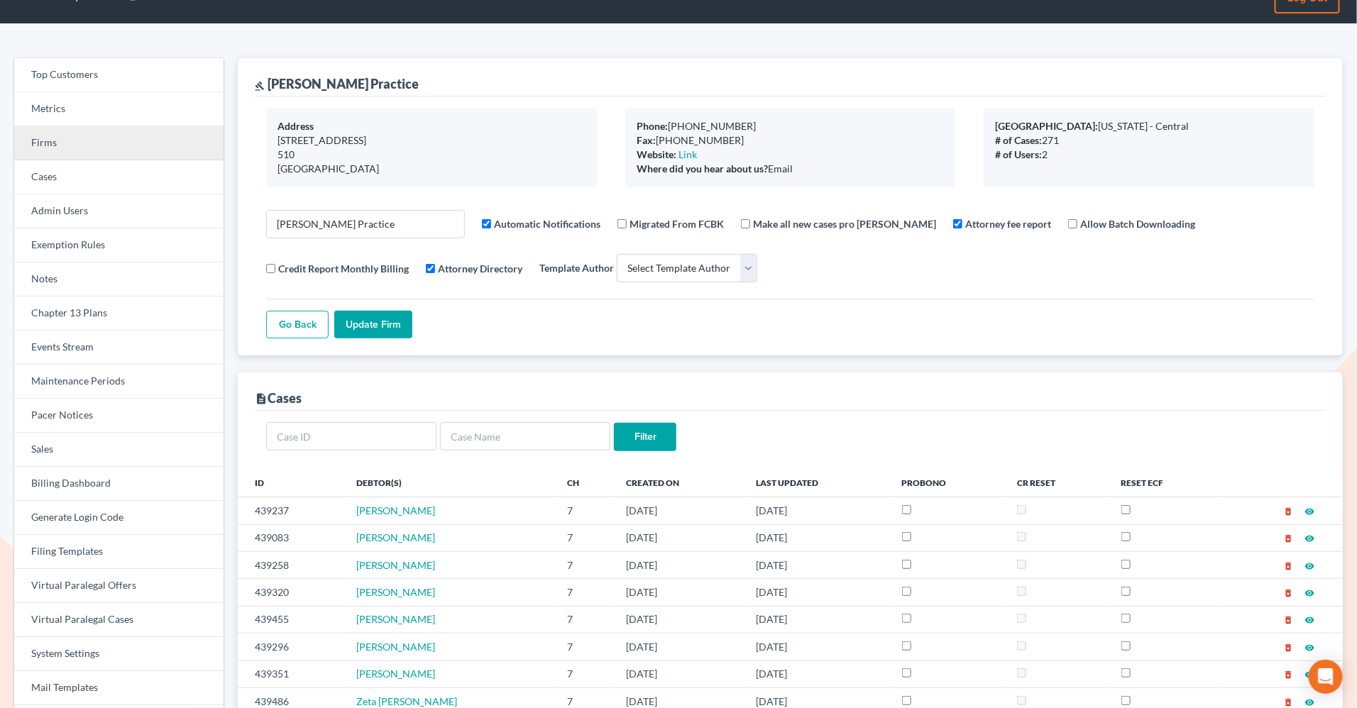
click at [117, 144] on link "Firms" at bounding box center [118, 143] width 209 height 34
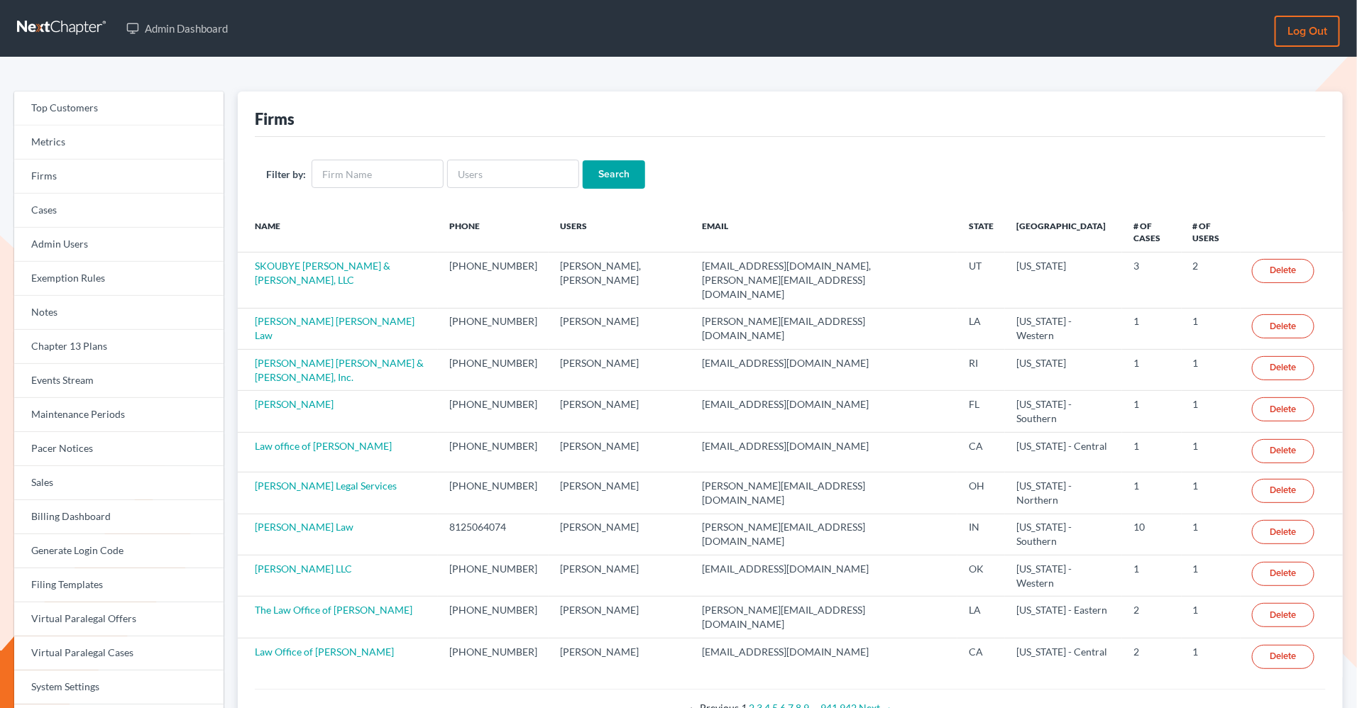
click at [510, 180] on input "text" at bounding box center [513, 174] width 132 height 28
type input "[PERSON_NAME][EMAIL_ADDRESS][DOMAIN_NAME]"
click at [583, 160] on input "Search" at bounding box center [614, 174] width 62 height 28
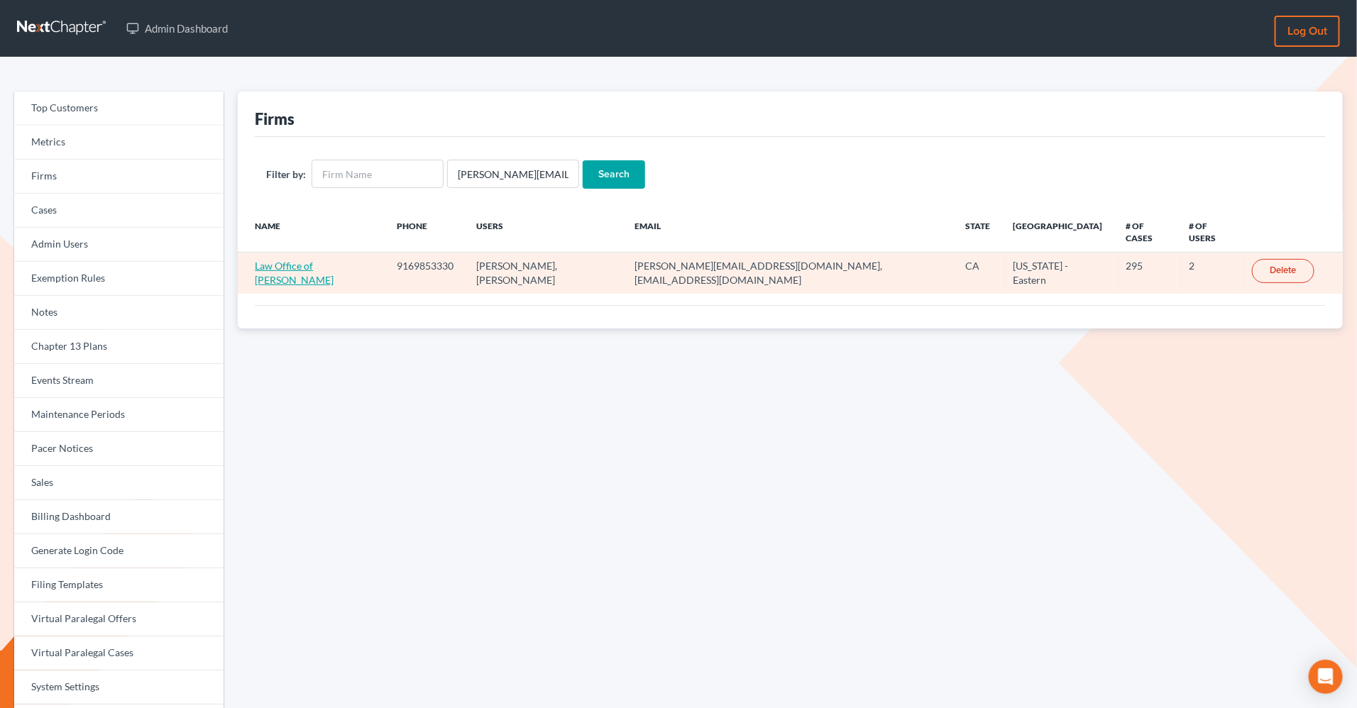
click at [334, 260] on link "Law Office of [PERSON_NAME]" at bounding box center [294, 273] width 79 height 26
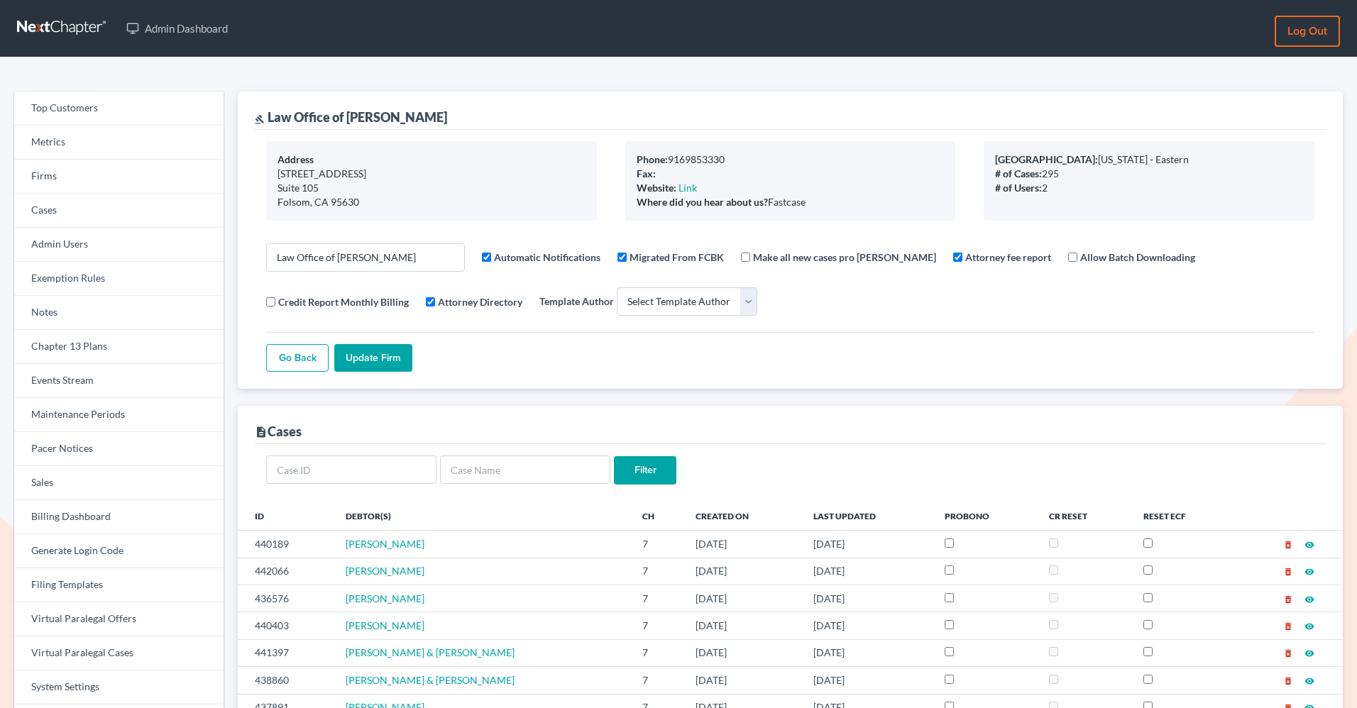
select select
click at [91, 181] on link "Firms" at bounding box center [118, 177] width 209 height 34
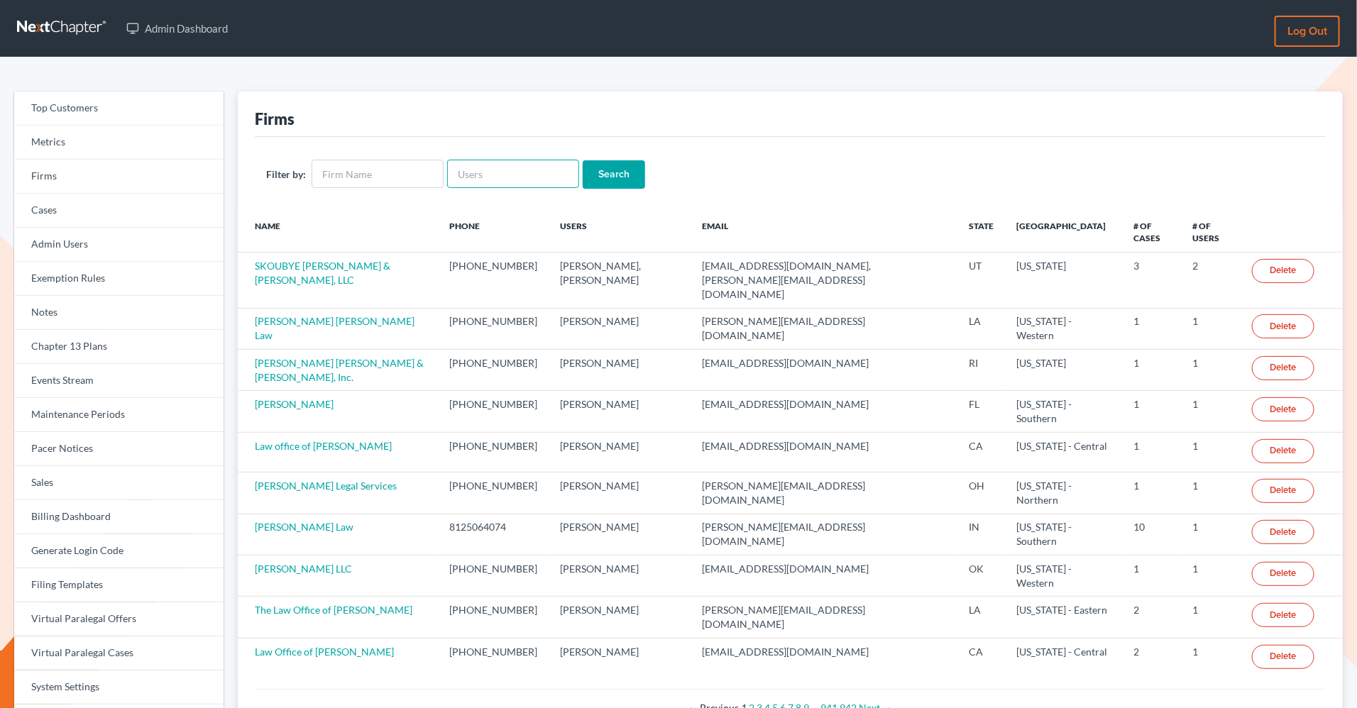
click at [532, 182] on input "text" at bounding box center [513, 174] width 132 height 28
paste input "[EMAIL_ADDRESS][DOMAIN_NAME]"
type input "[EMAIL_ADDRESS][DOMAIN_NAME]"
click at [583, 160] on input "Search" at bounding box center [614, 174] width 62 height 28
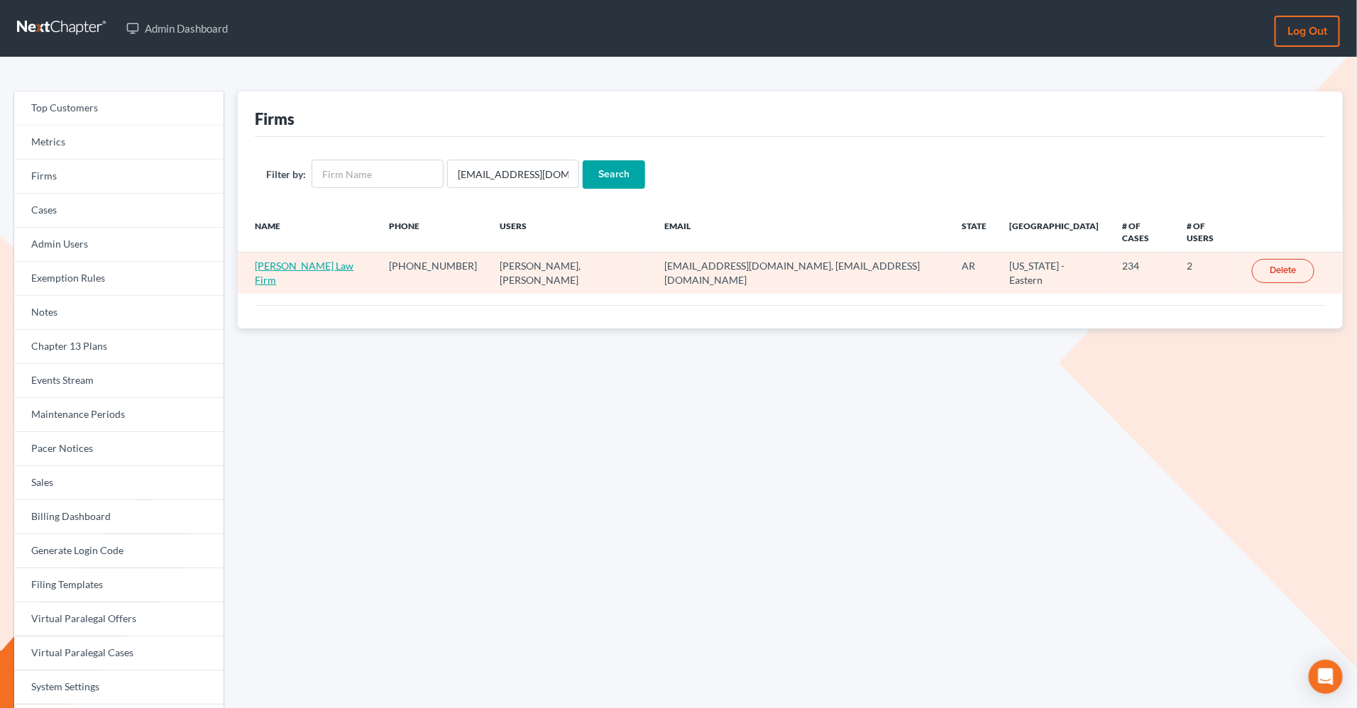
click at [297, 260] on link "[PERSON_NAME] Law Firm" at bounding box center [304, 273] width 99 height 26
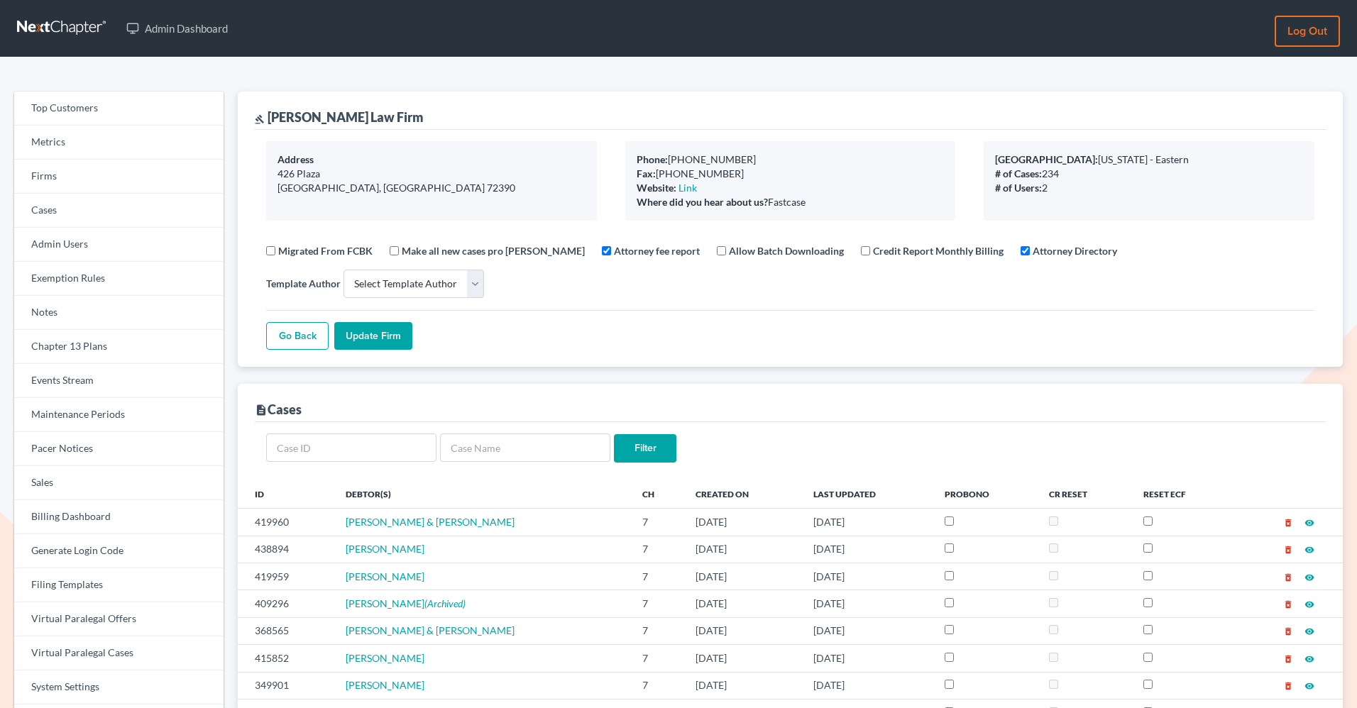
select select
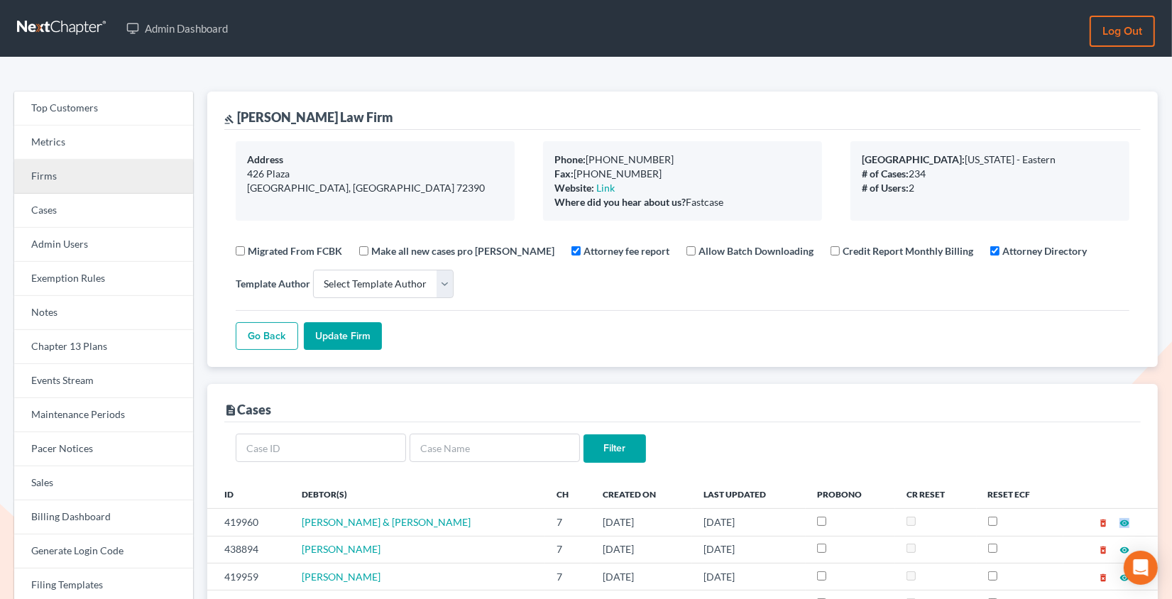
click at [79, 171] on link "Firms" at bounding box center [103, 177] width 179 height 34
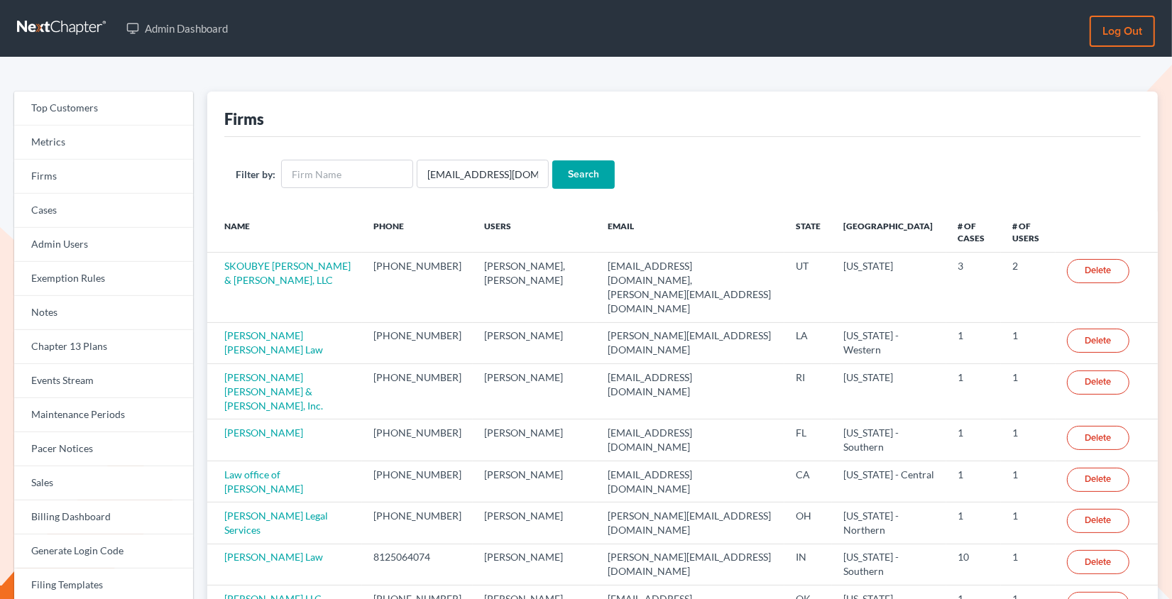
scroll to position [0, 11]
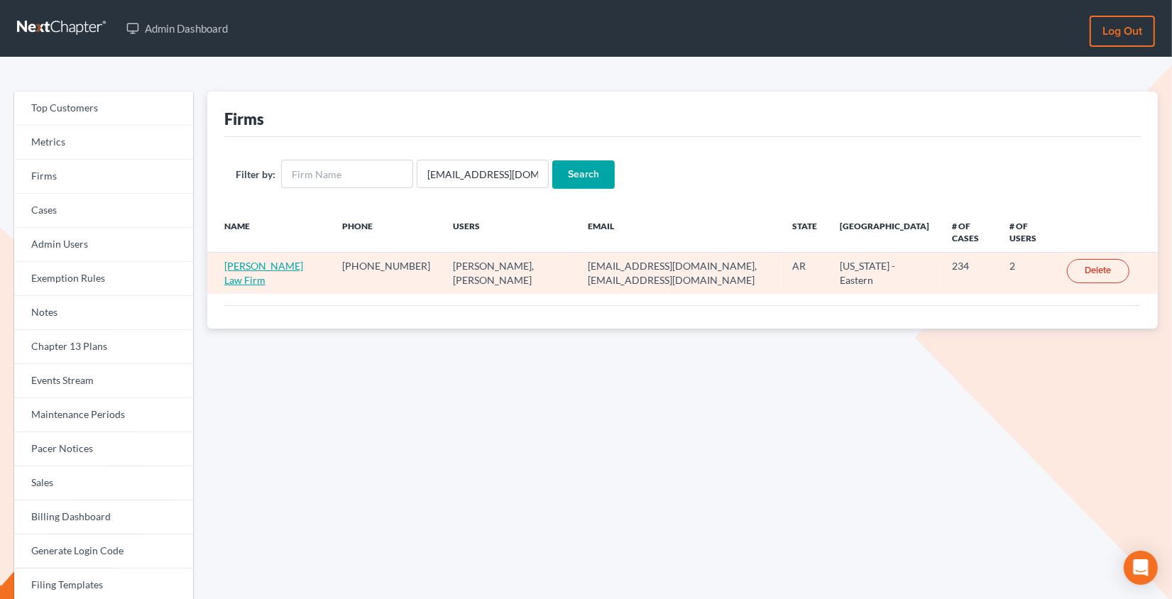
click at [257, 266] on link "[PERSON_NAME] Law Firm" at bounding box center [263, 273] width 79 height 26
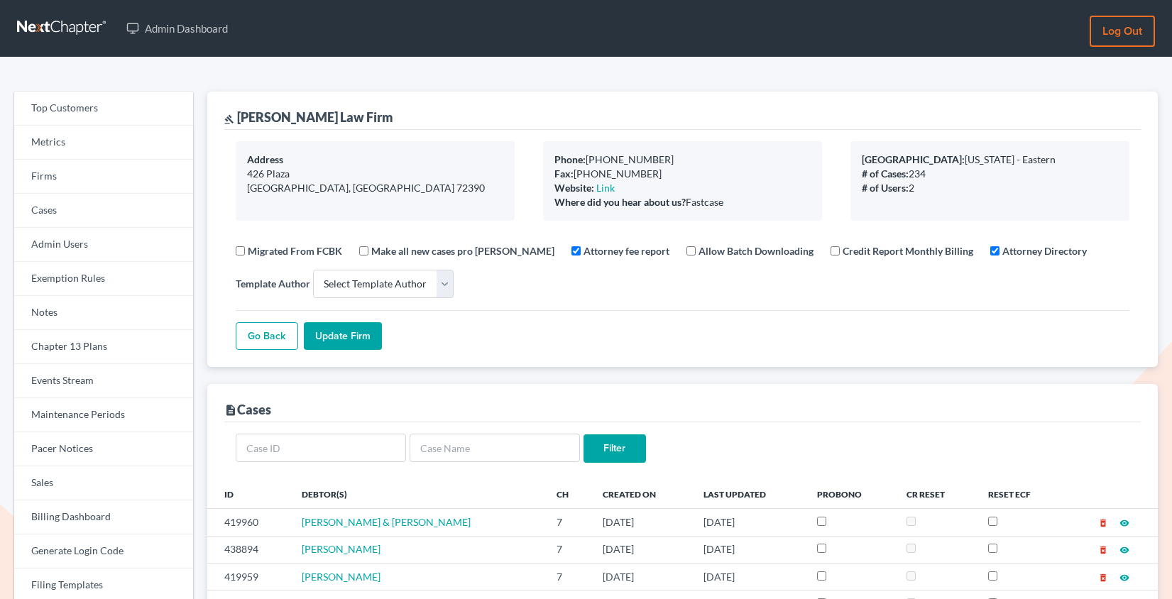
select select
